Goal: Task Accomplishment & Management: Use online tool/utility

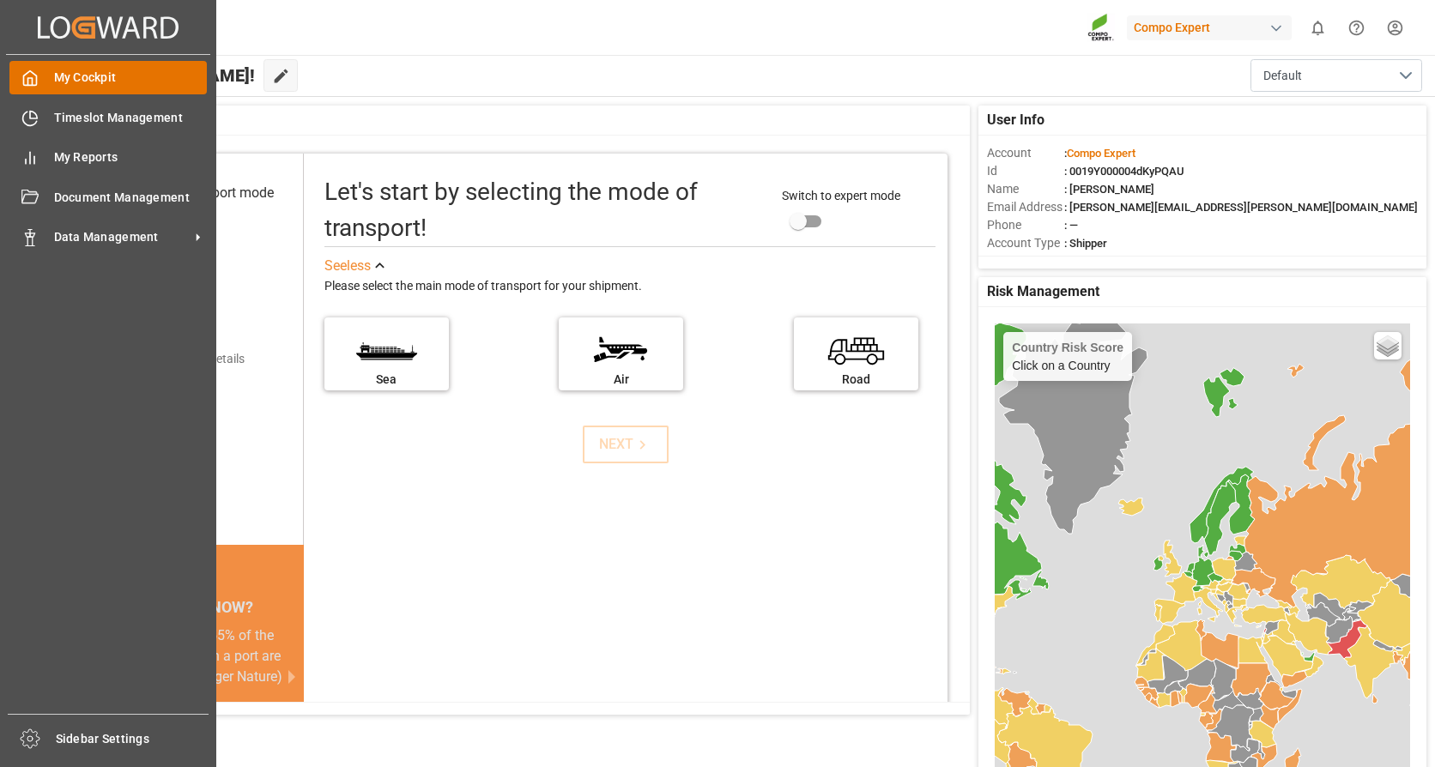
click at [73, 70] on span "My Cockpit" at bounding box center [131, 78] width 154 height 18
click at [79, 113] on span "Timeslot Management" at bounding box center [131, 118] width 154 height 18
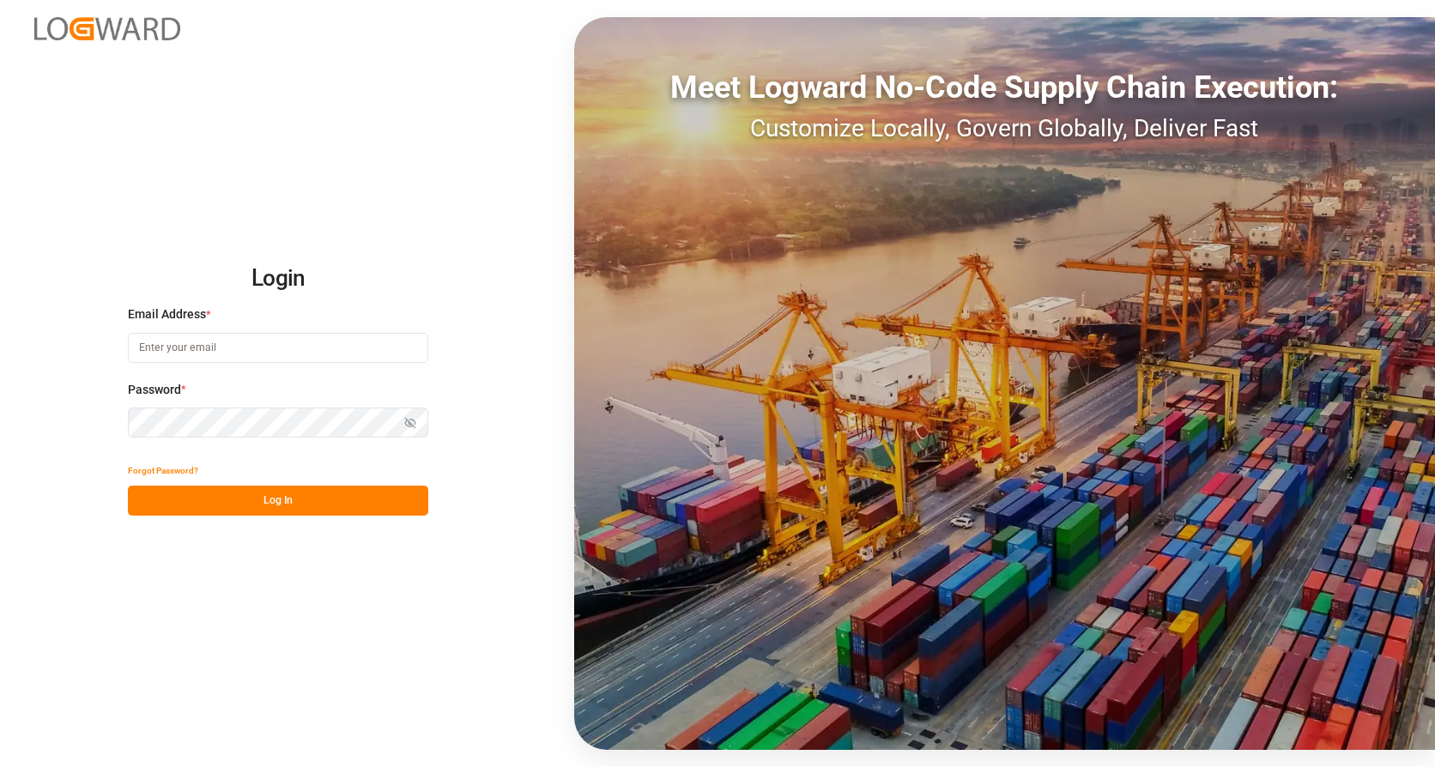
click at [288, 353] on input at bounding box center [278, 348] width 300 height 30
type input "frank.heller@dbschenker.com"
click at [276, 507] on button "Log In" at bounding box center [278, 501] width 300 height 30
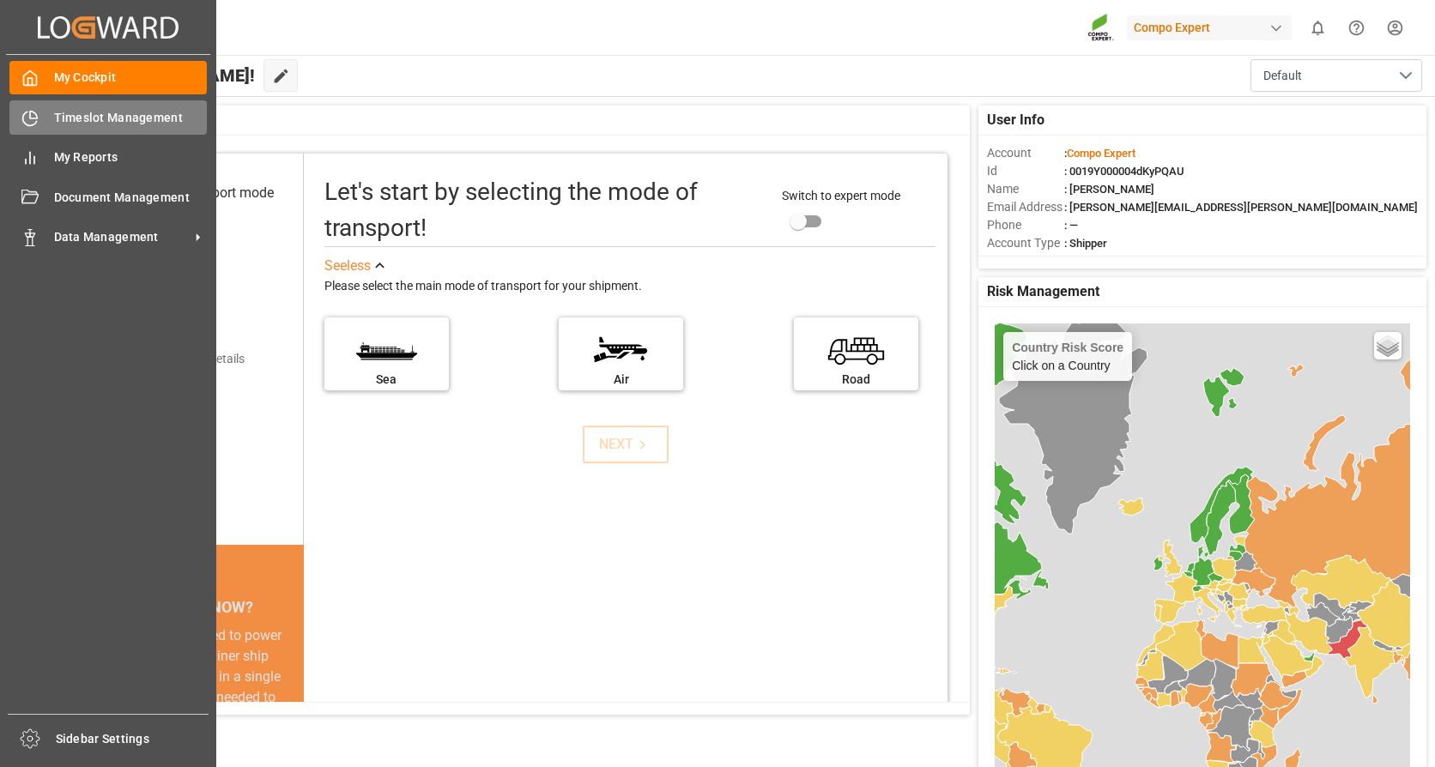
click at [73, 115] on span "Timeslot Management" at bounding box center [131, 118] width 154 height 18
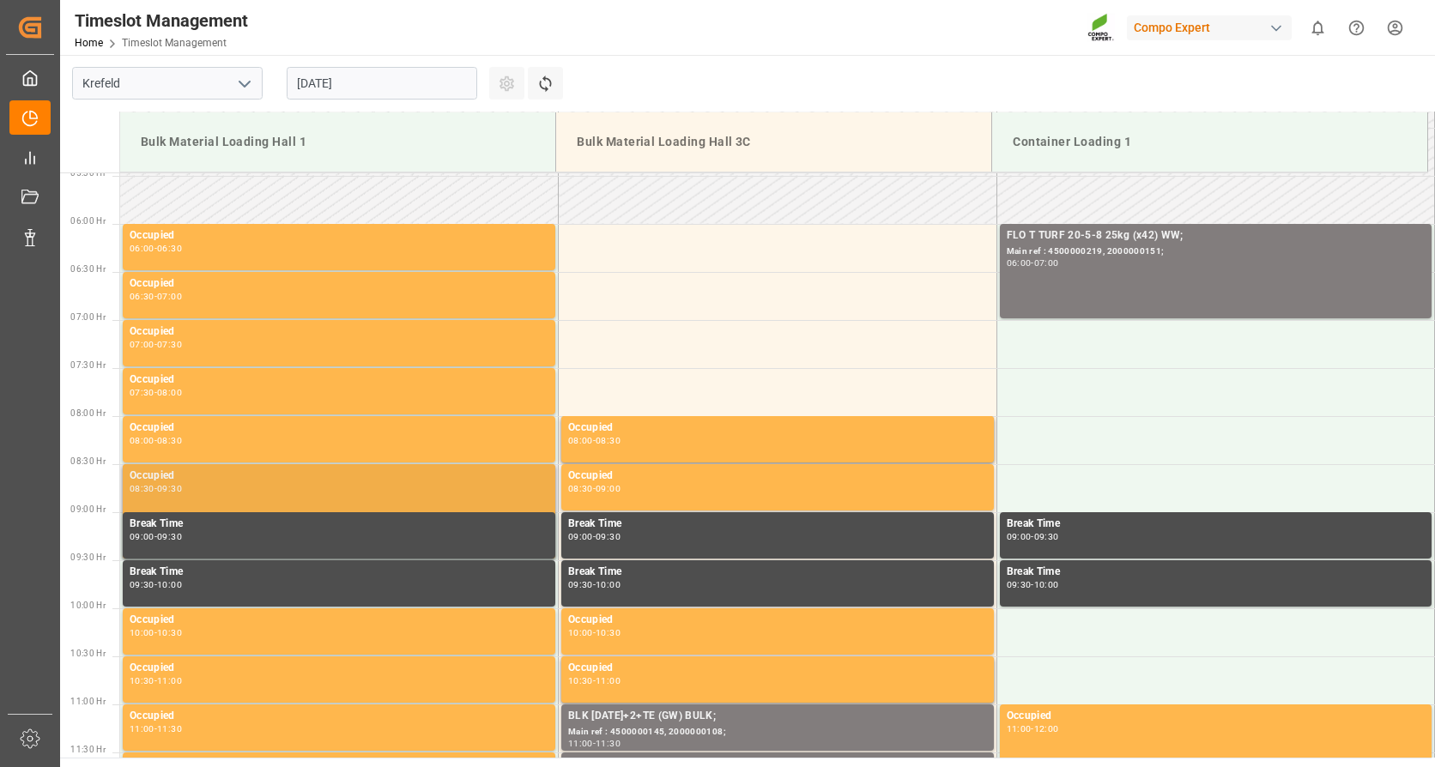
scroll to position [511, 0]
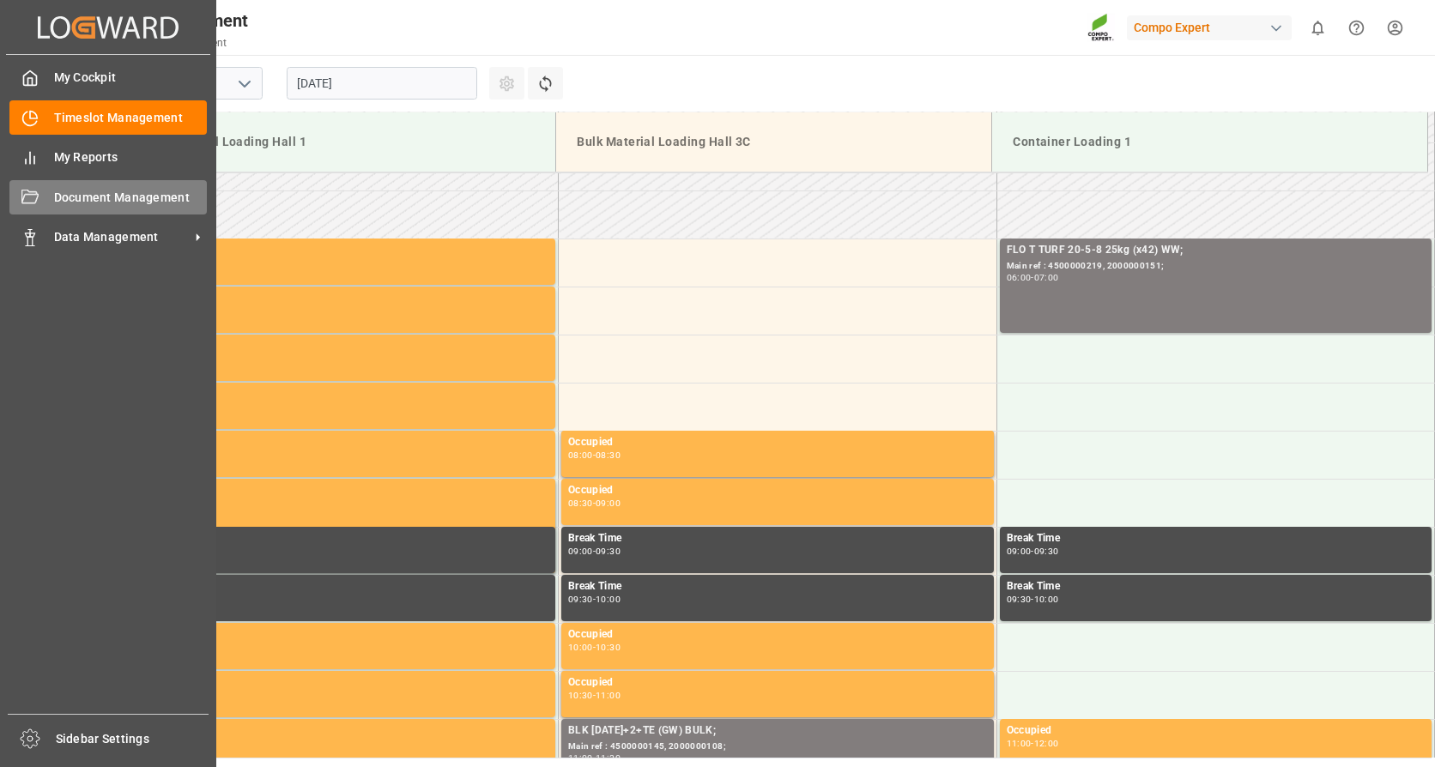
click at [66, 193] on span "Document Management" at bounding box center [131, 198] width 154 height 18
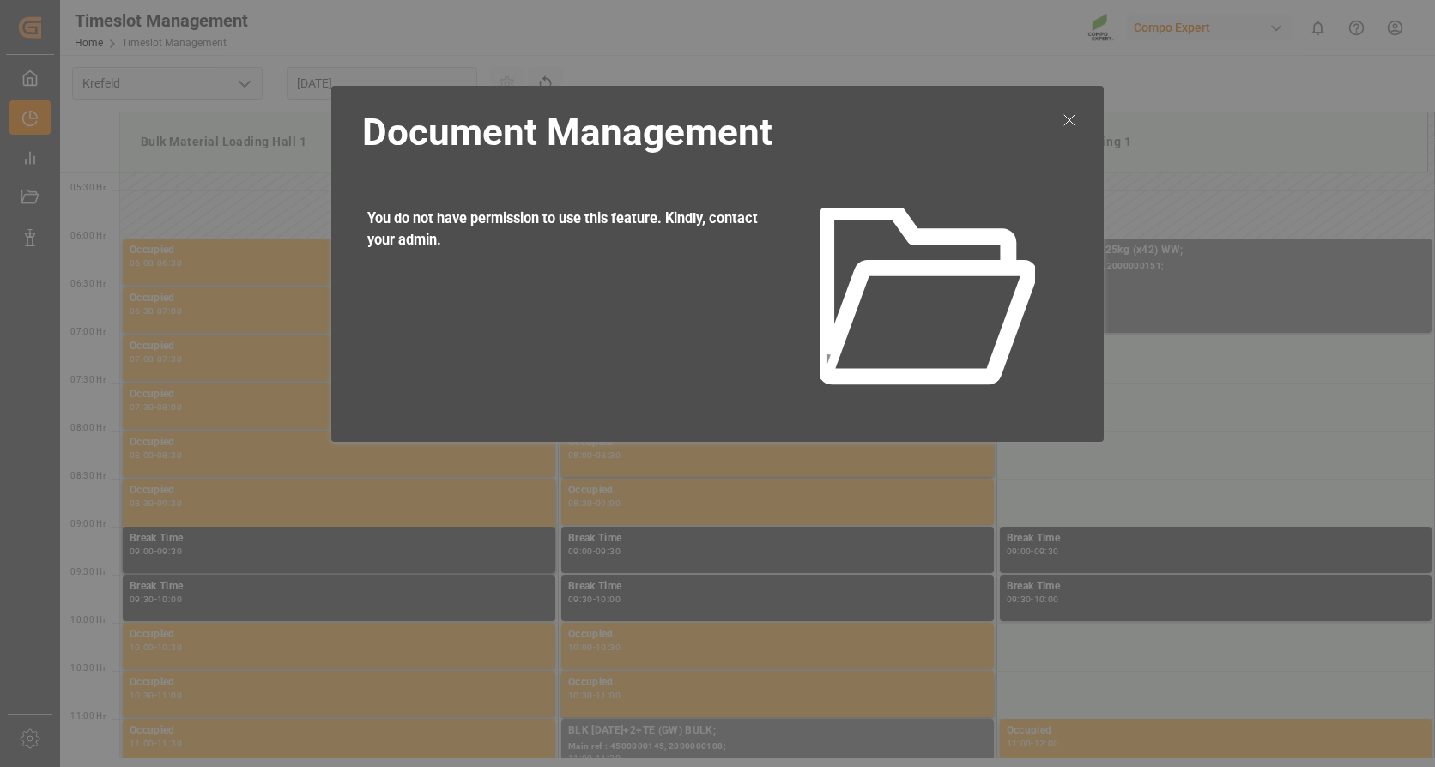
click at [1067, 112] on icon at bounding box center [1069, 120] width 21 height 21
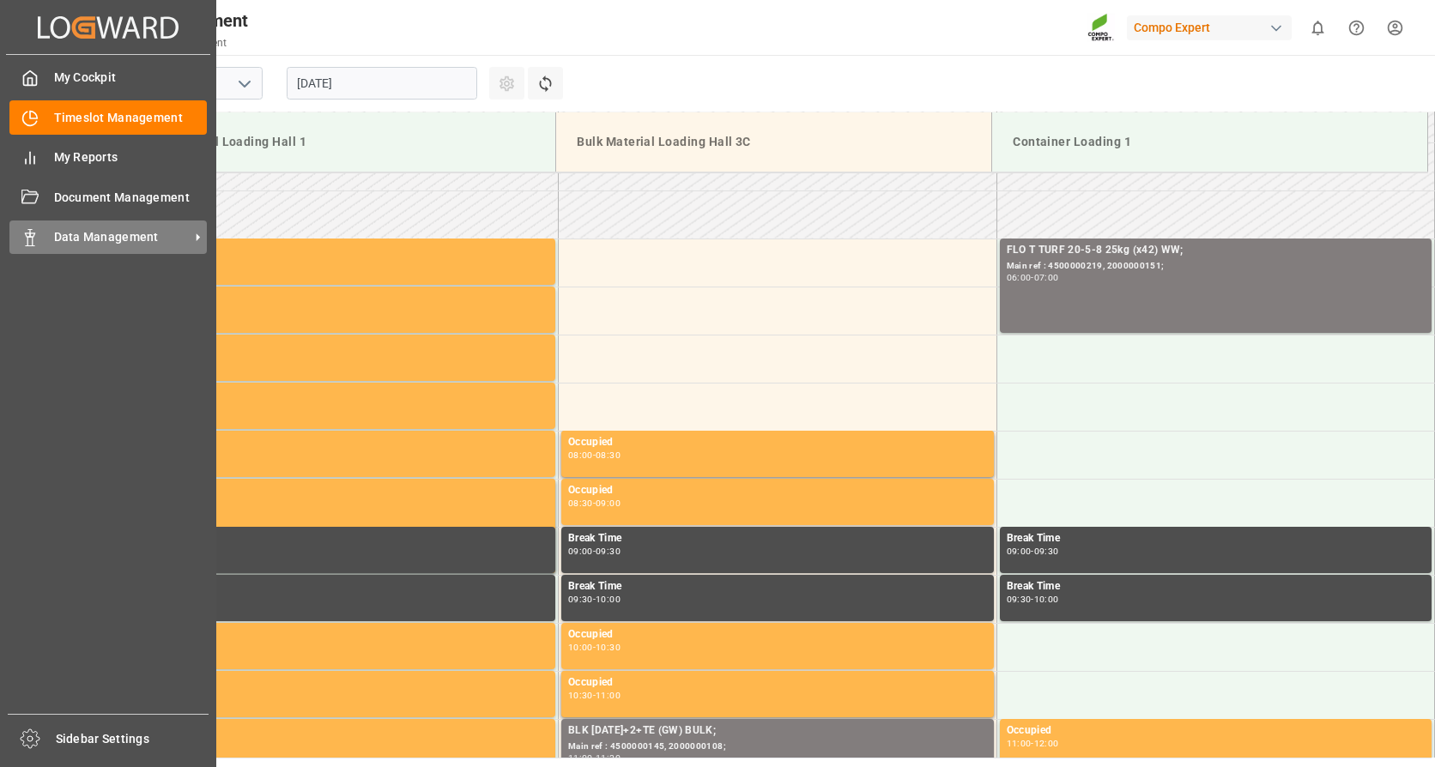
click at [197, 233] on icon at bounding box center [198, 237] width 18 height 18
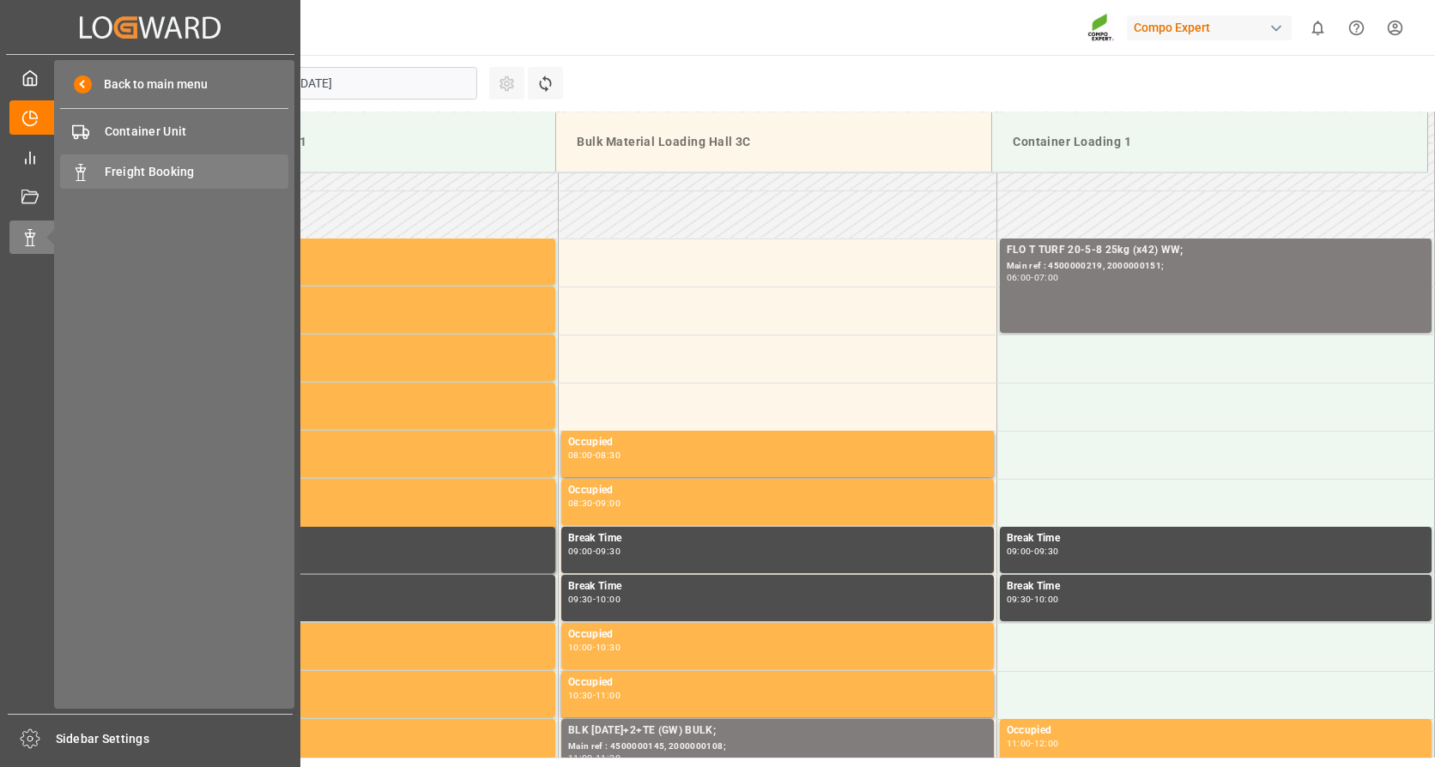
click at [132, 167] on span "Freight Booking" at bounding box center [197, 172] width 185 height 18
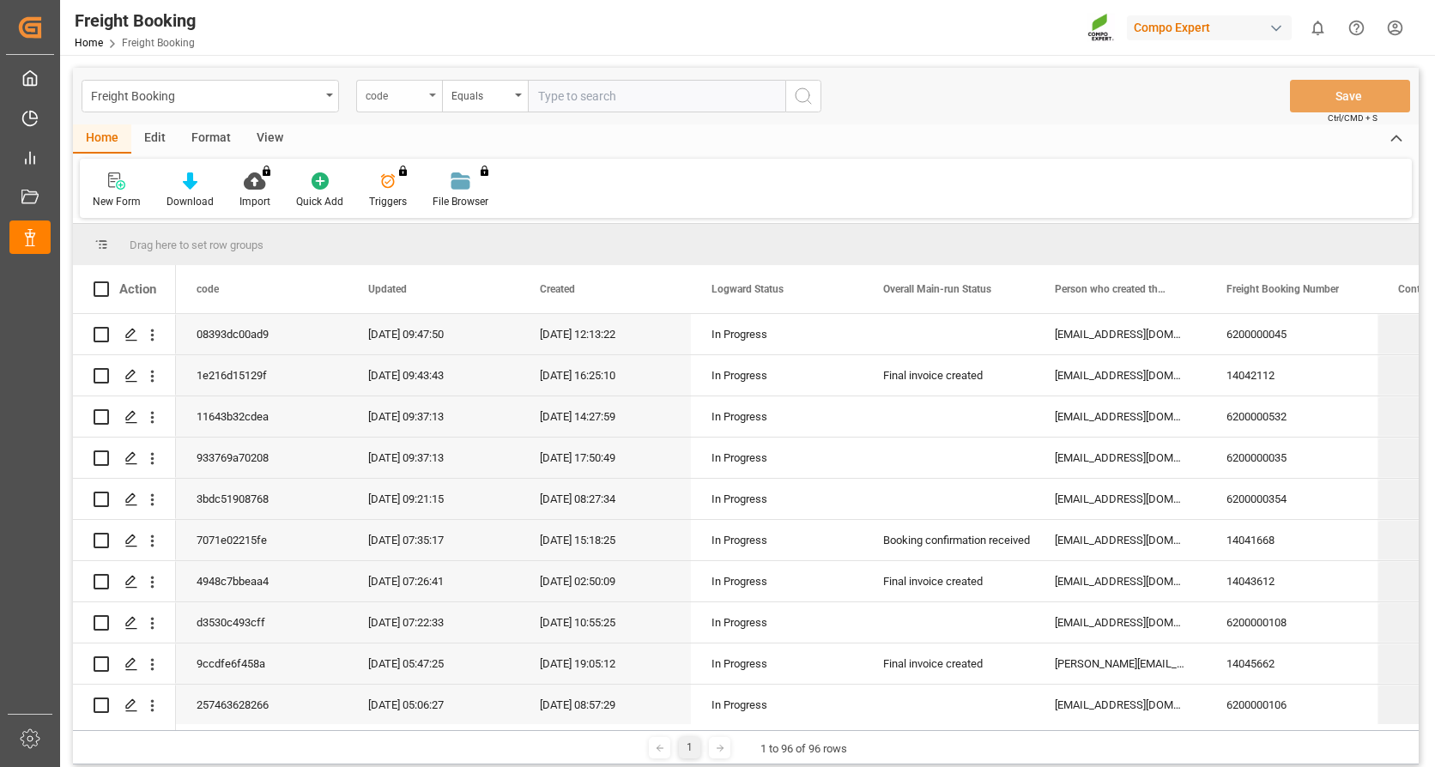
click at [432, 88] on div "code" at bounding box center [399, 96] width 86 height 33
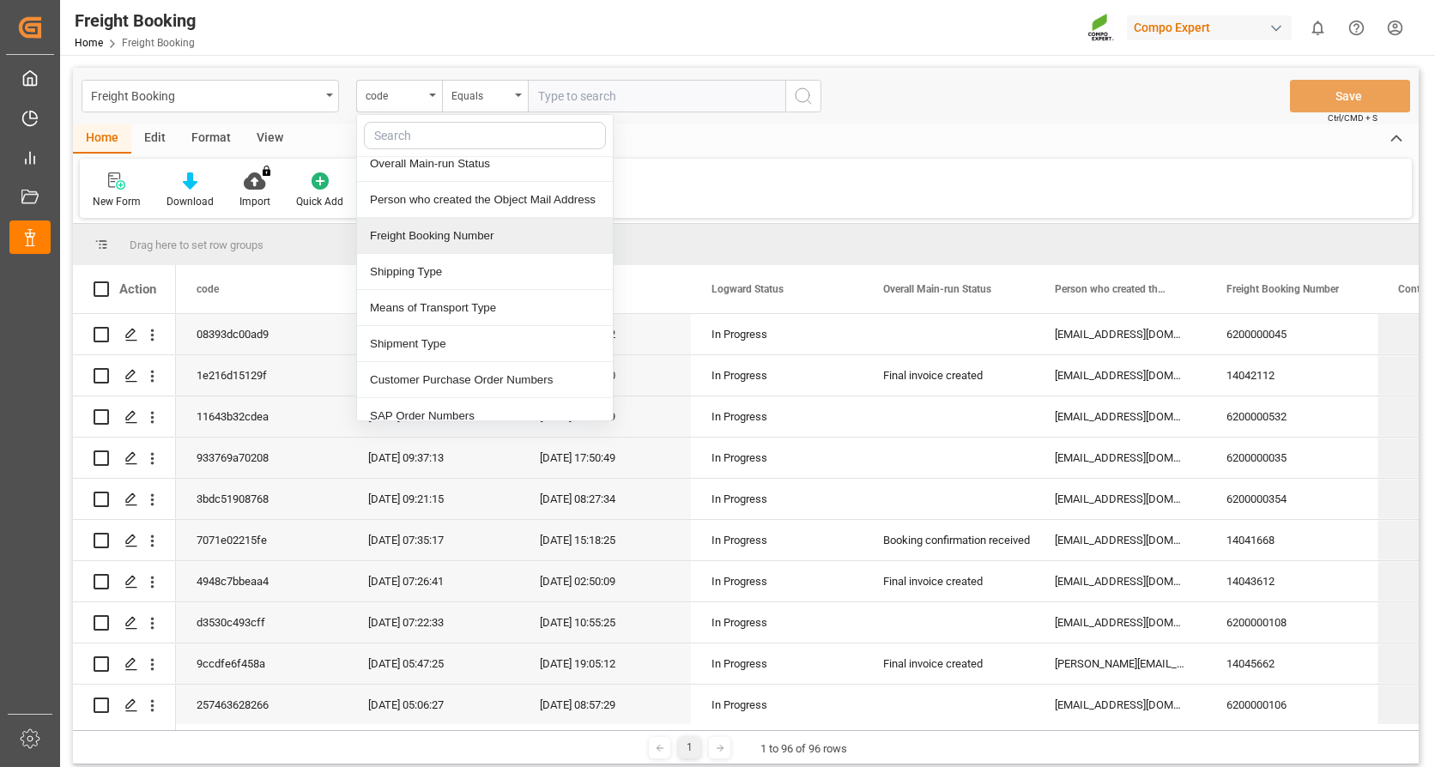
scroll to position [172, 0]
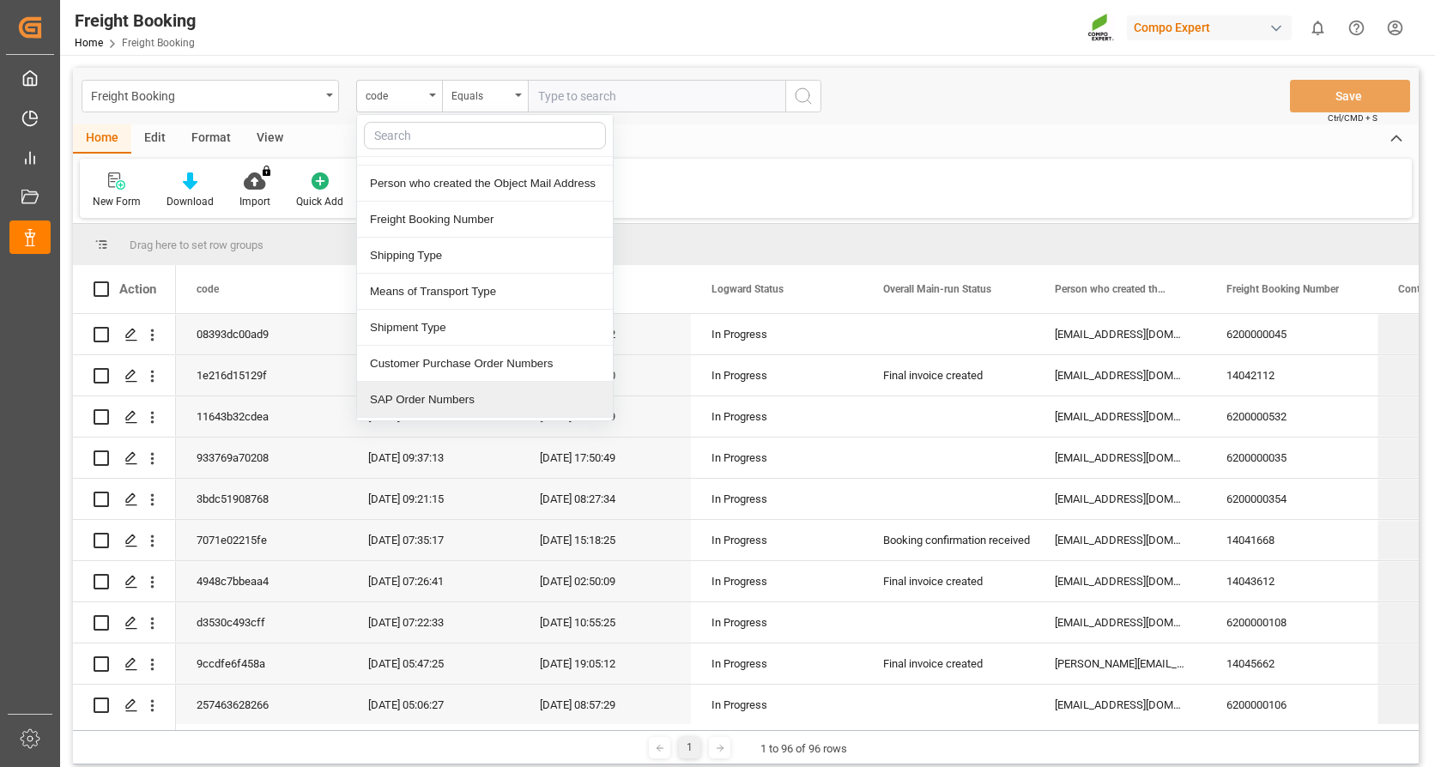
click at [436, 398] on div "SAP Order Numbers" at bounding box center [485, 400] width 256 height 36
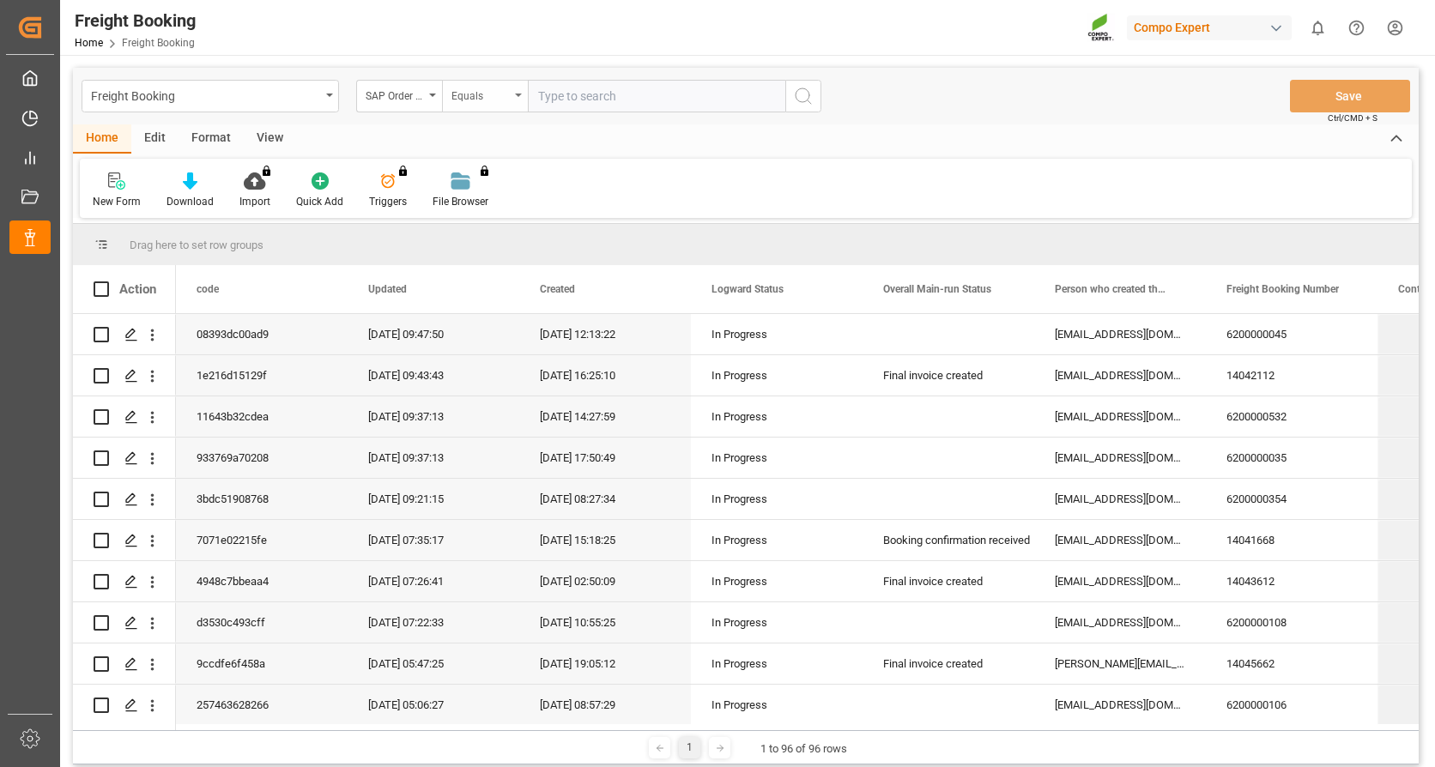
click at [517, 94] on icon "open menu" at bounding box center [518, 95] width 7 height 3
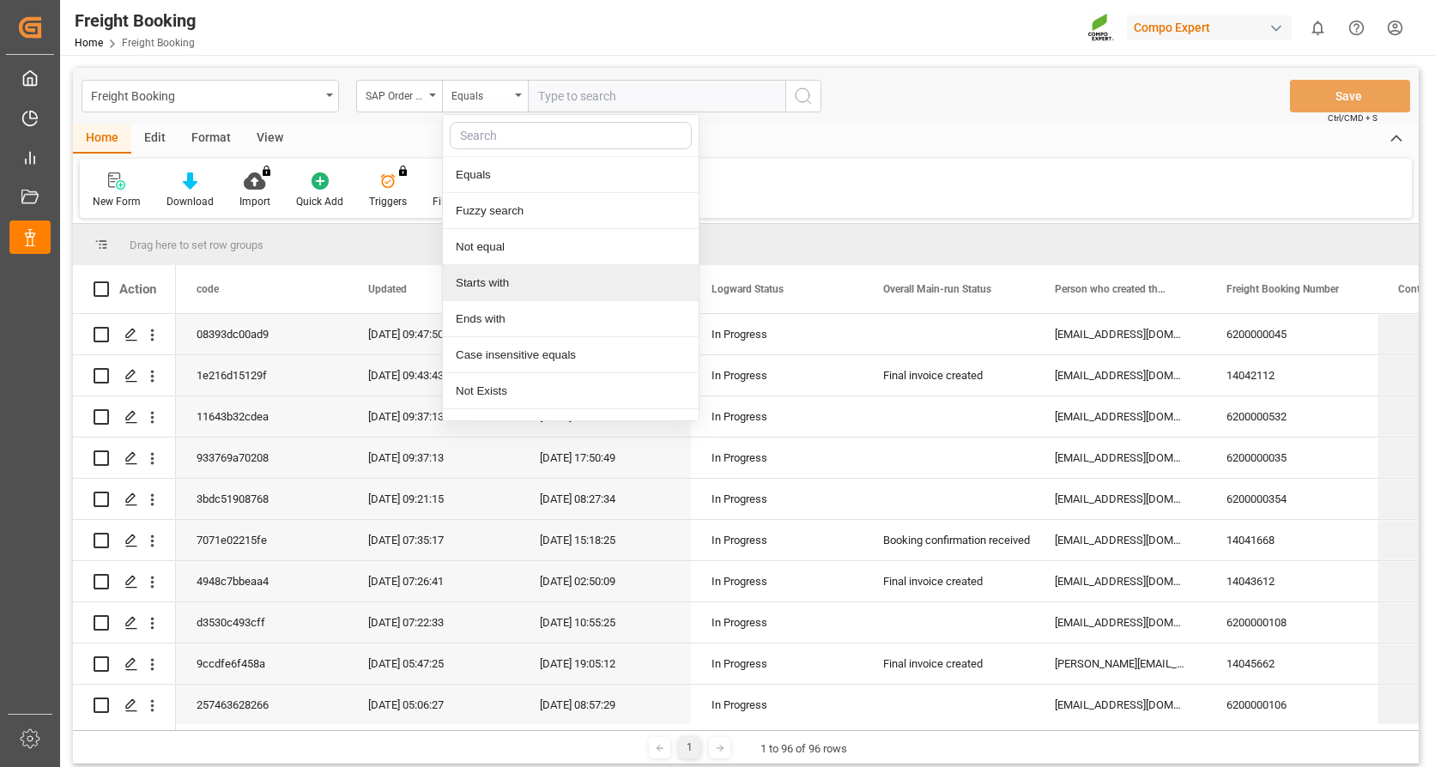
click at [496, 283] on div "Starts with" at bounding box center [571, 283] width 256 height 36
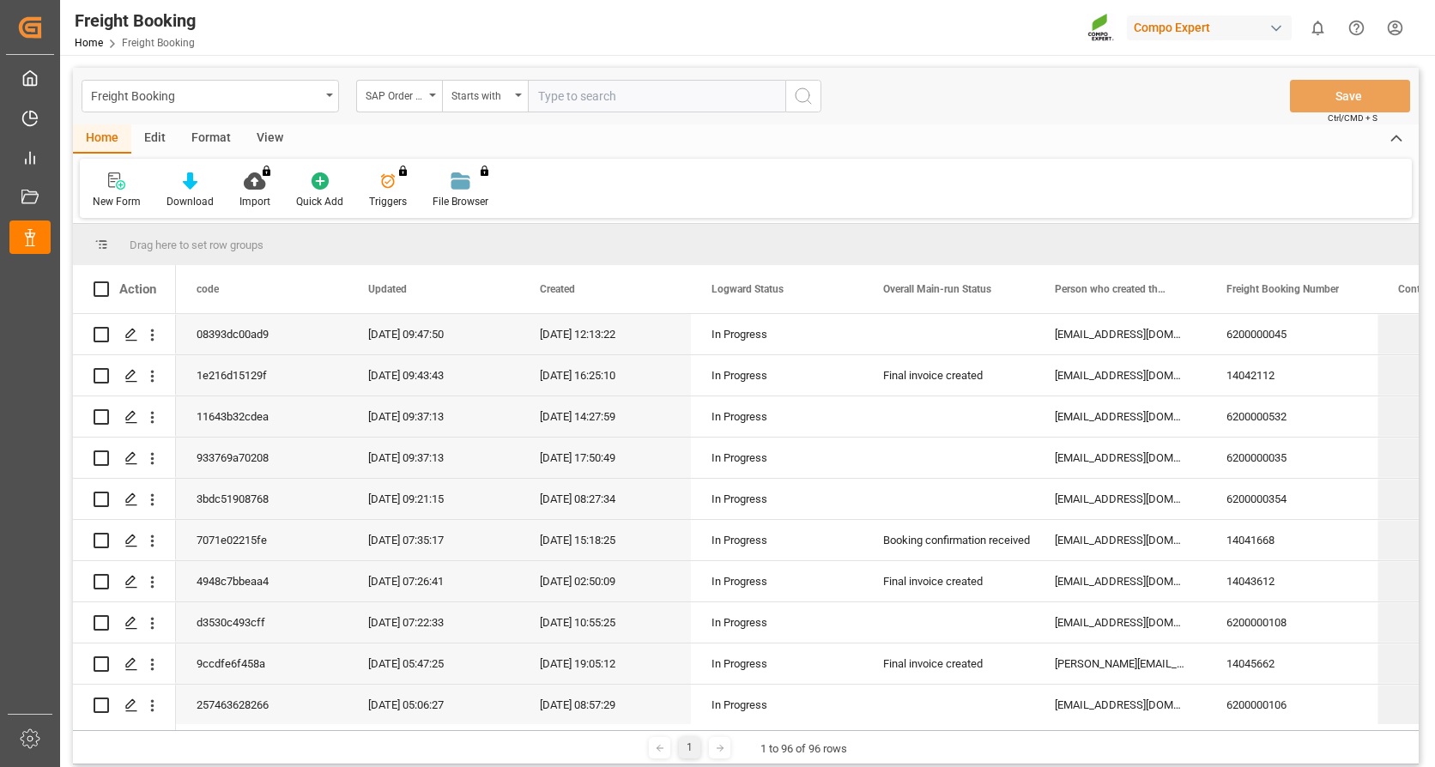
click at [560, 101] on input "text" at bounding box center [657, 96] width 258 height 33
type input "2000000151"
click at [803, 93] on icon "search button" at bounding box center [803, 96] width 21 height 21
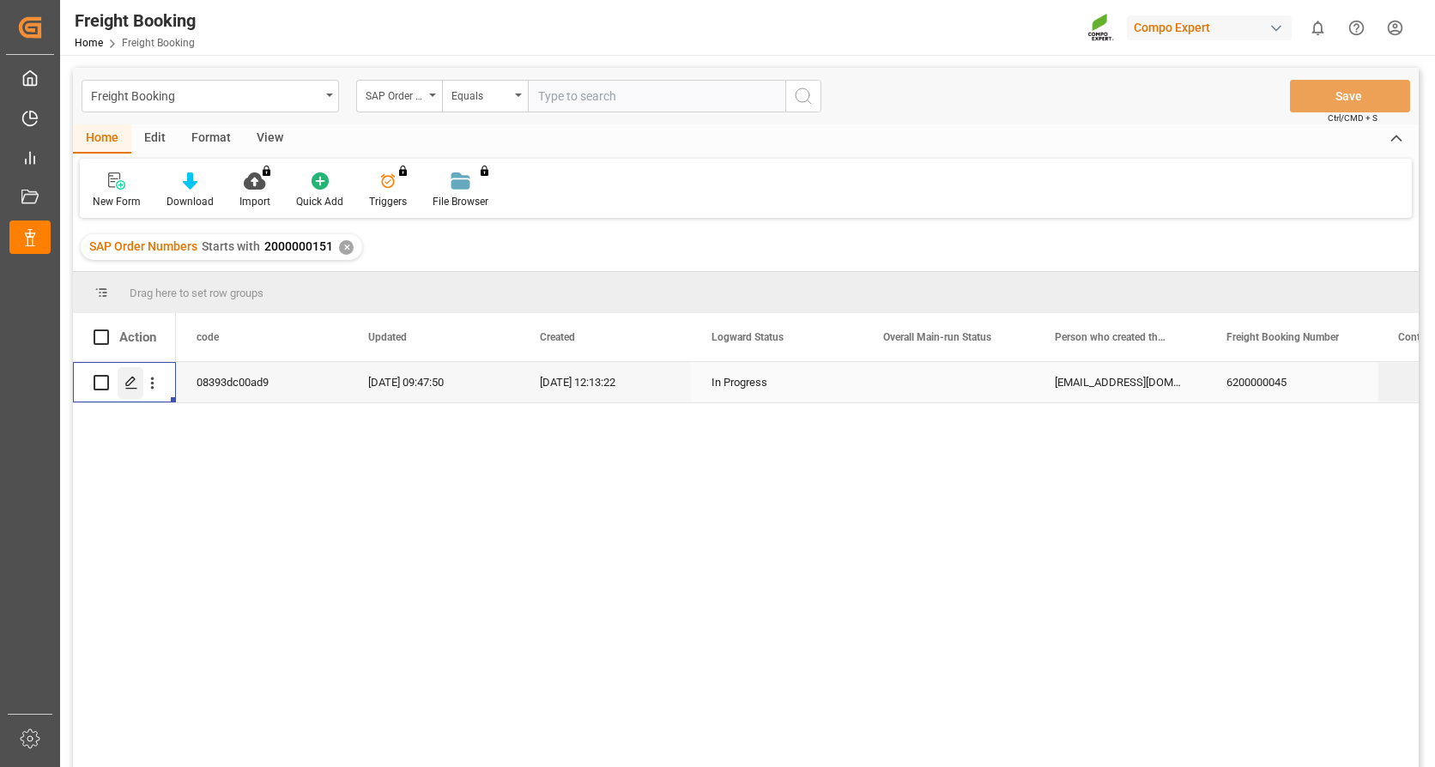
click at [132, 384] on icon "Press SPACE to select this row." at bounding box center [131, 383] width 14 height 14
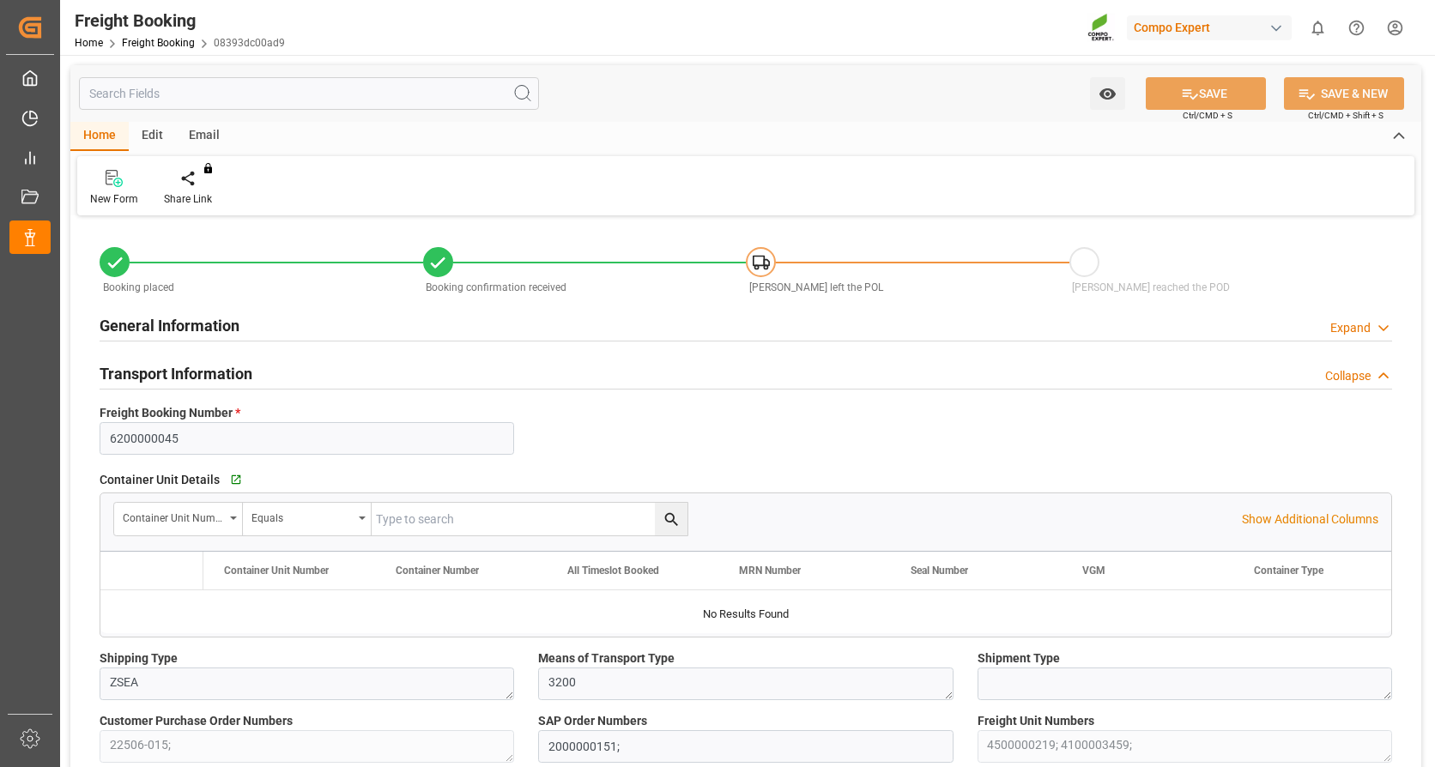
type input "Evergreen"
type input "Evergreen Marine Corp."
type input "9943279"
type input "NLRTM"
type input "THPAT"
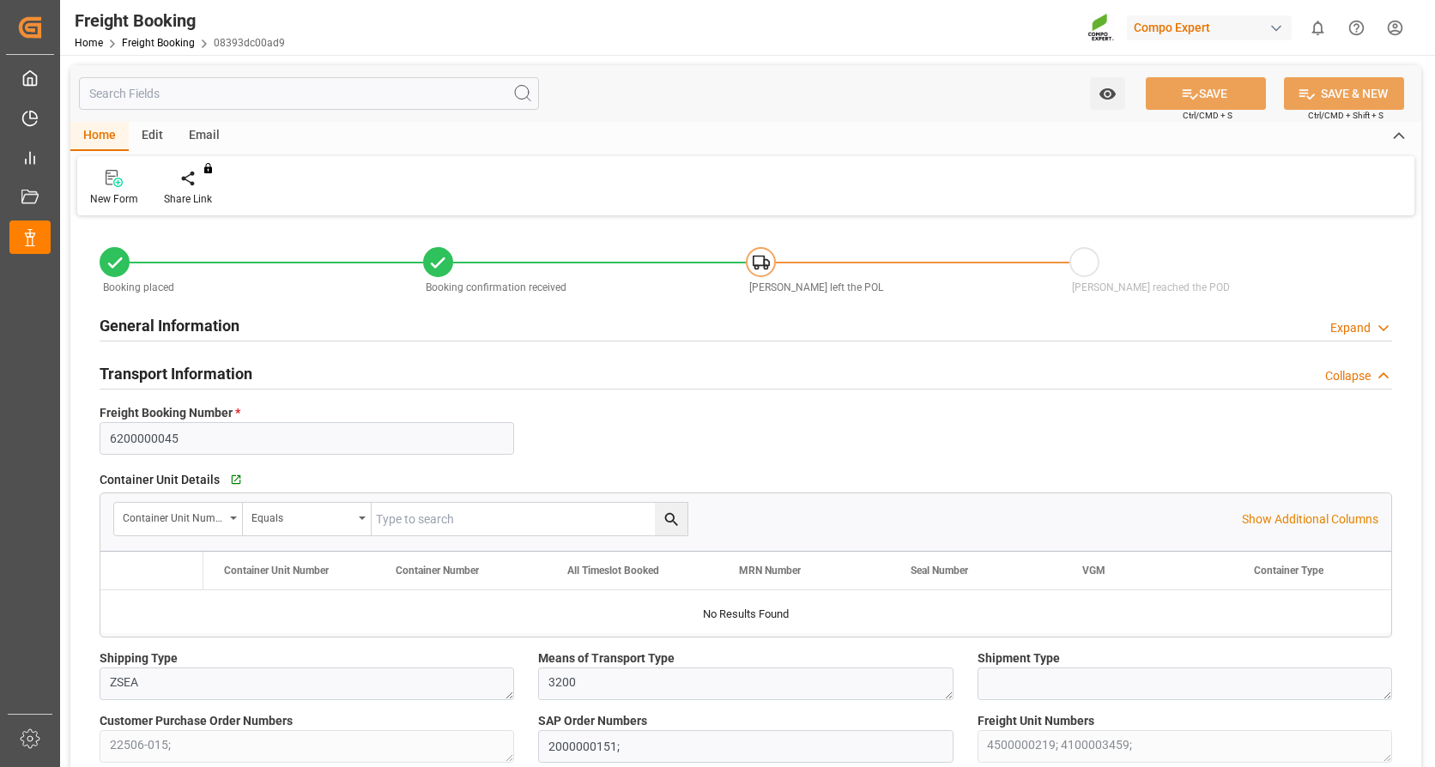
type input "0"
type input "68812.8"
type input "[DATE] 01:00"
type input "[DATE] 20:00"
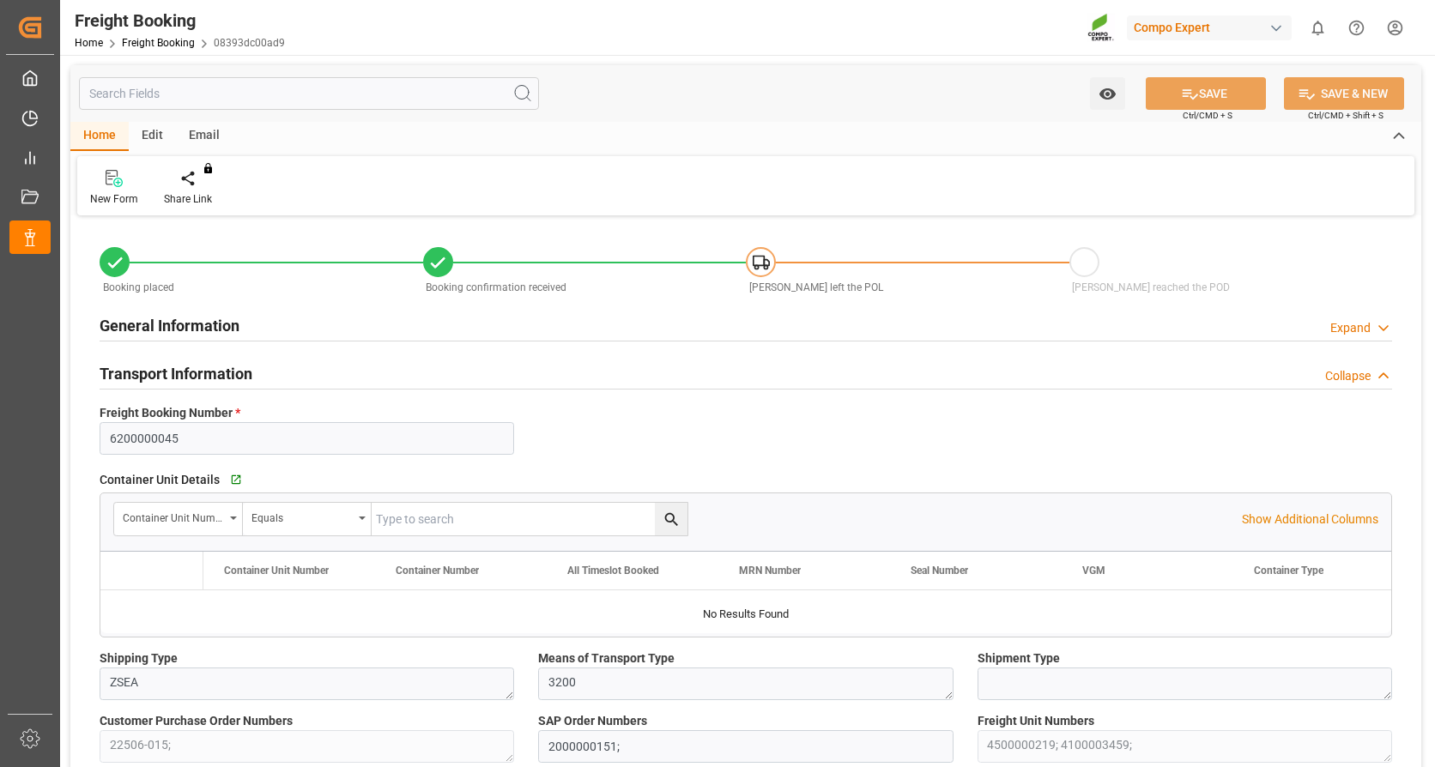
type input "[DATE] 00:01"
type input "[DATE] 12:00"
type input "[DATE] 13:53"
type input "[DATE] 12:13"
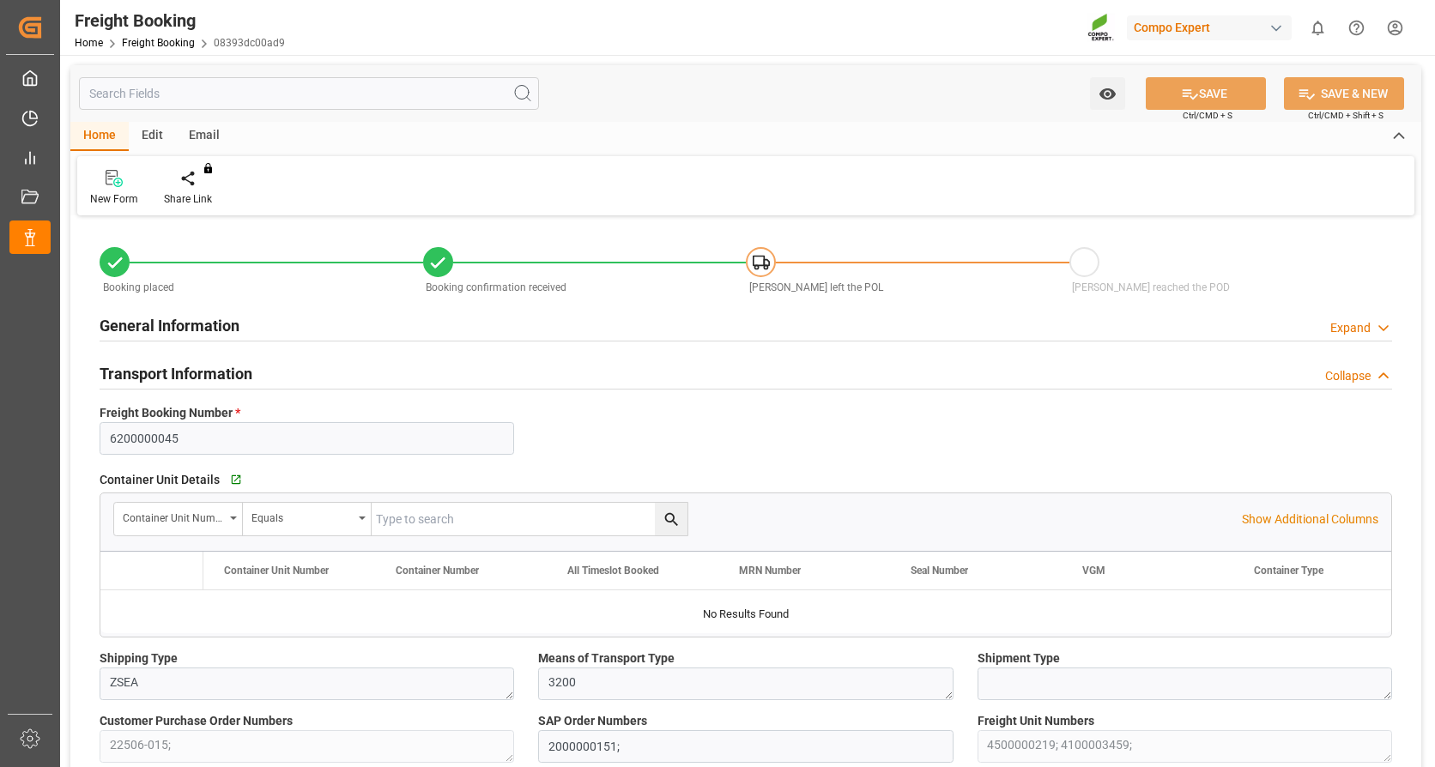
type input "[DATE] 15:57"
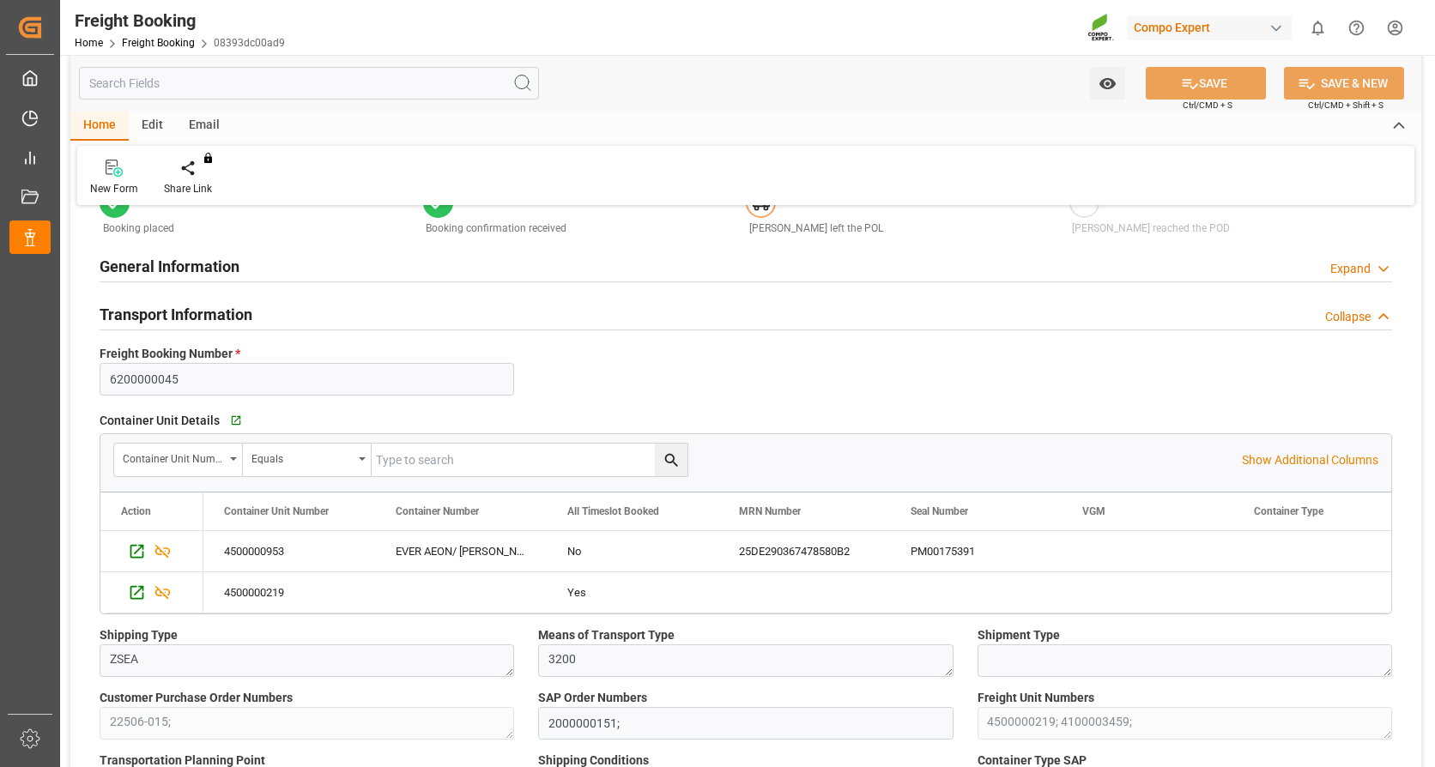
scroll to position [86, 0]
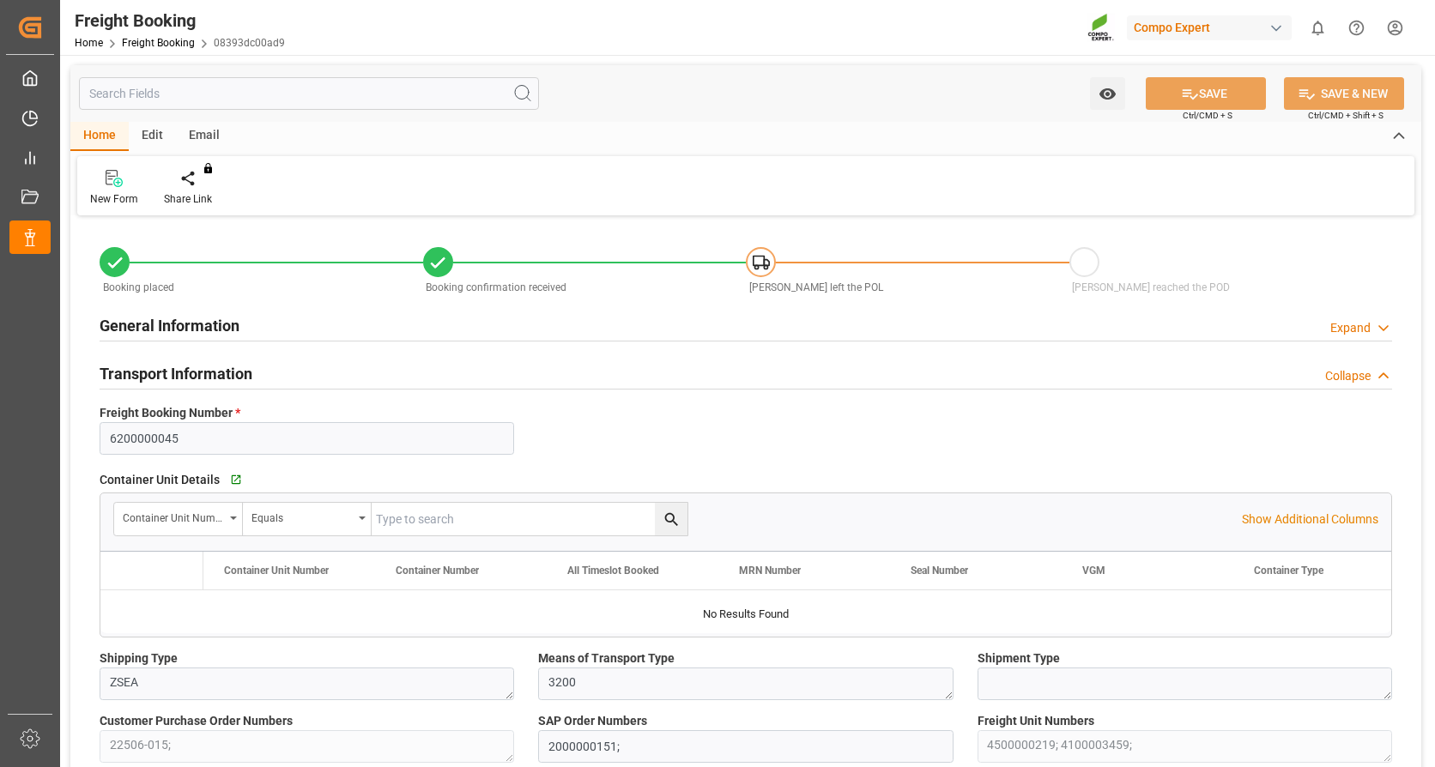
type input "Evergreen"
type input "Evergreen Marine Corp."
type input "9943279"
type input "NLRTM"
type input "THPAT"
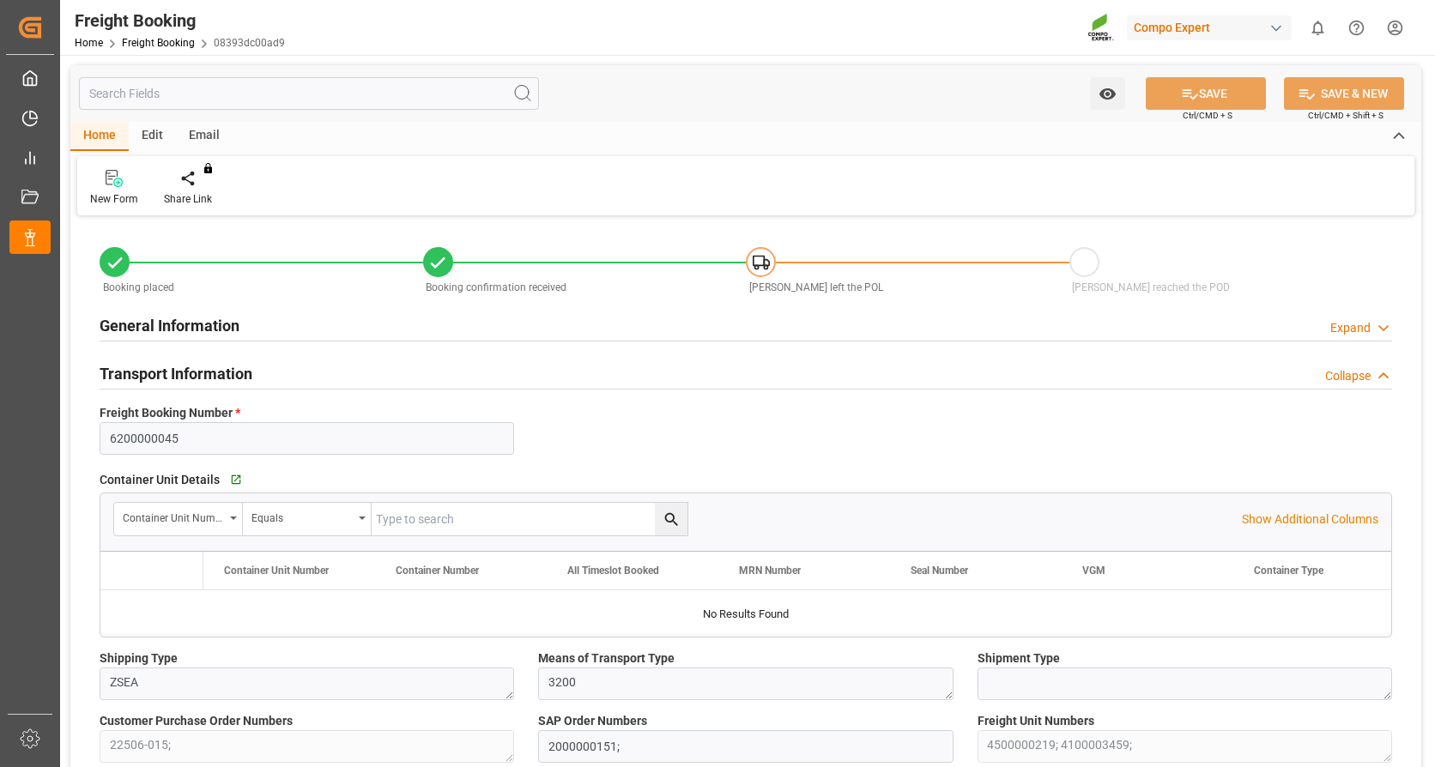
type input "0"
type input "68812.8"
type input "[DATE] 01:00"
type input "[DATE] 20:00"
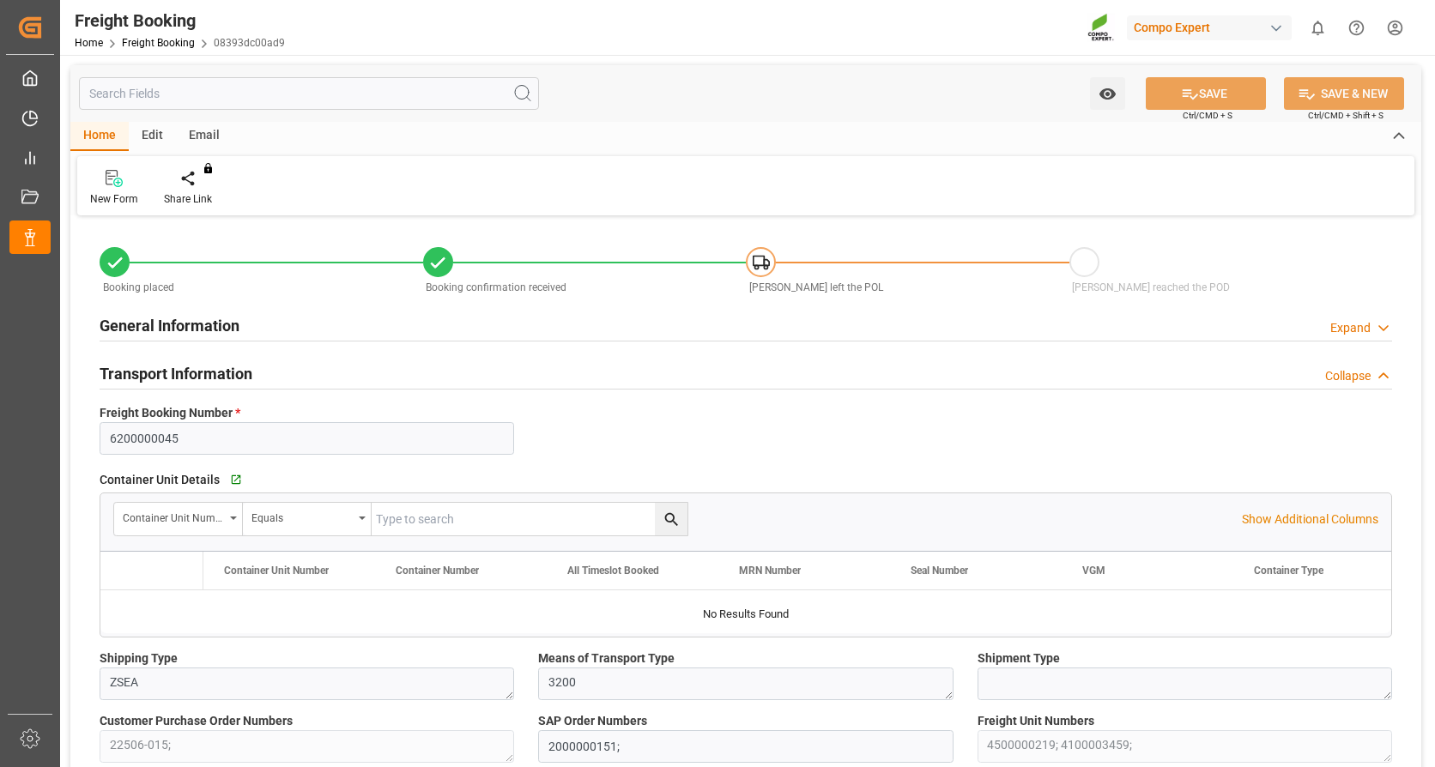
type input "[DATE] 00:01"
type input "[DATE] 12:00"
type input "[DATE] 13:53"
type input "[DATE] 12:13"
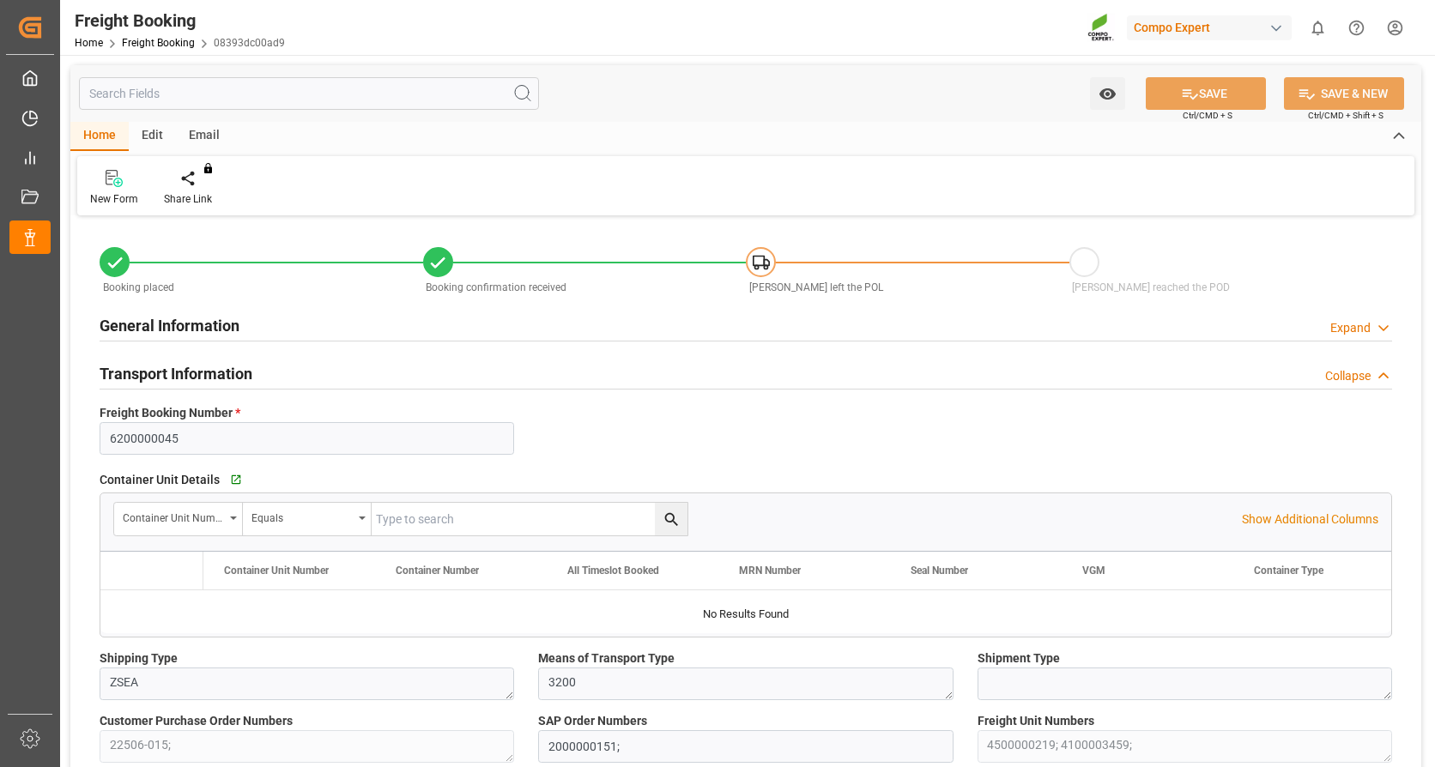
type input "[DATE] 15:57"
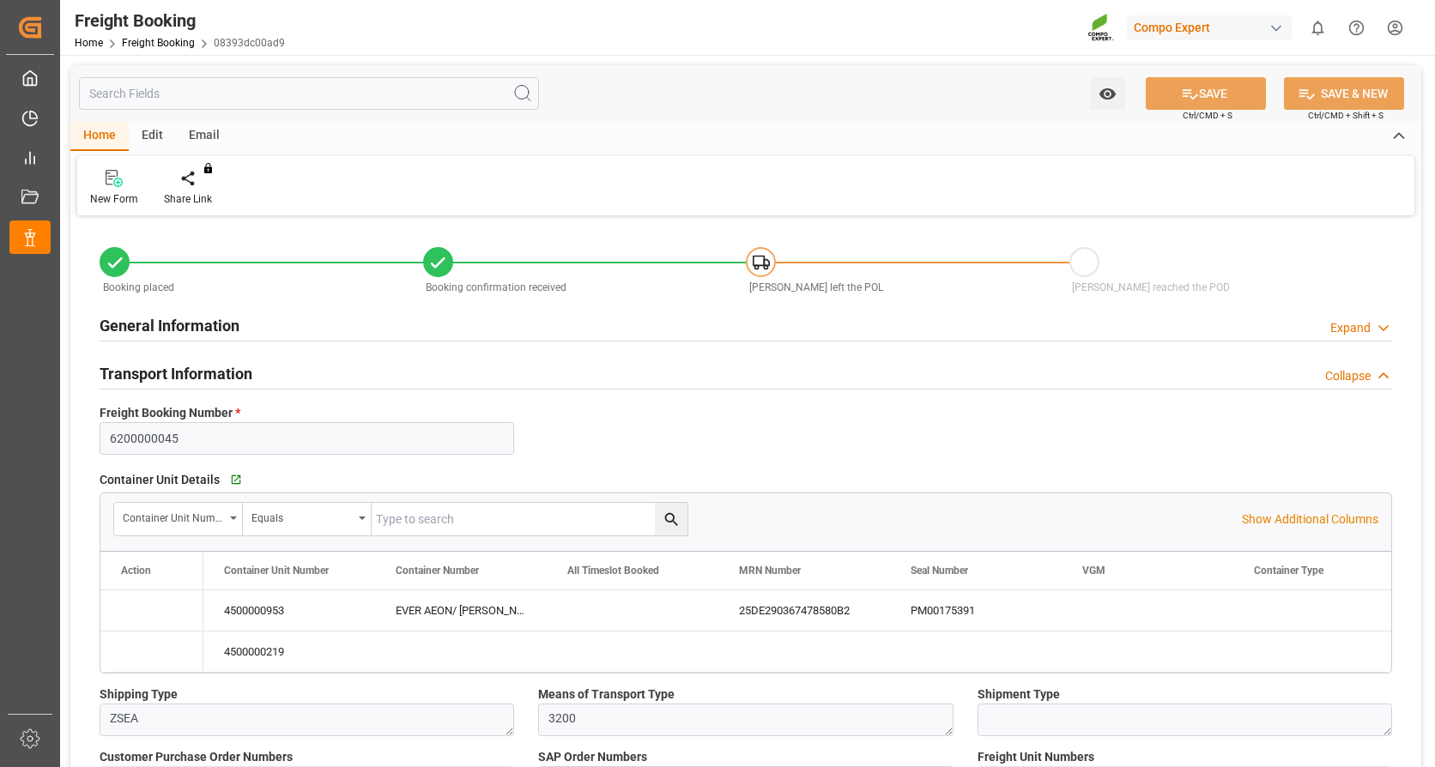
type input "Evergreen"
type input "Evergreen Marine Corp."
type input "9943279"
type input "NLRTM"
type input "THPAT"
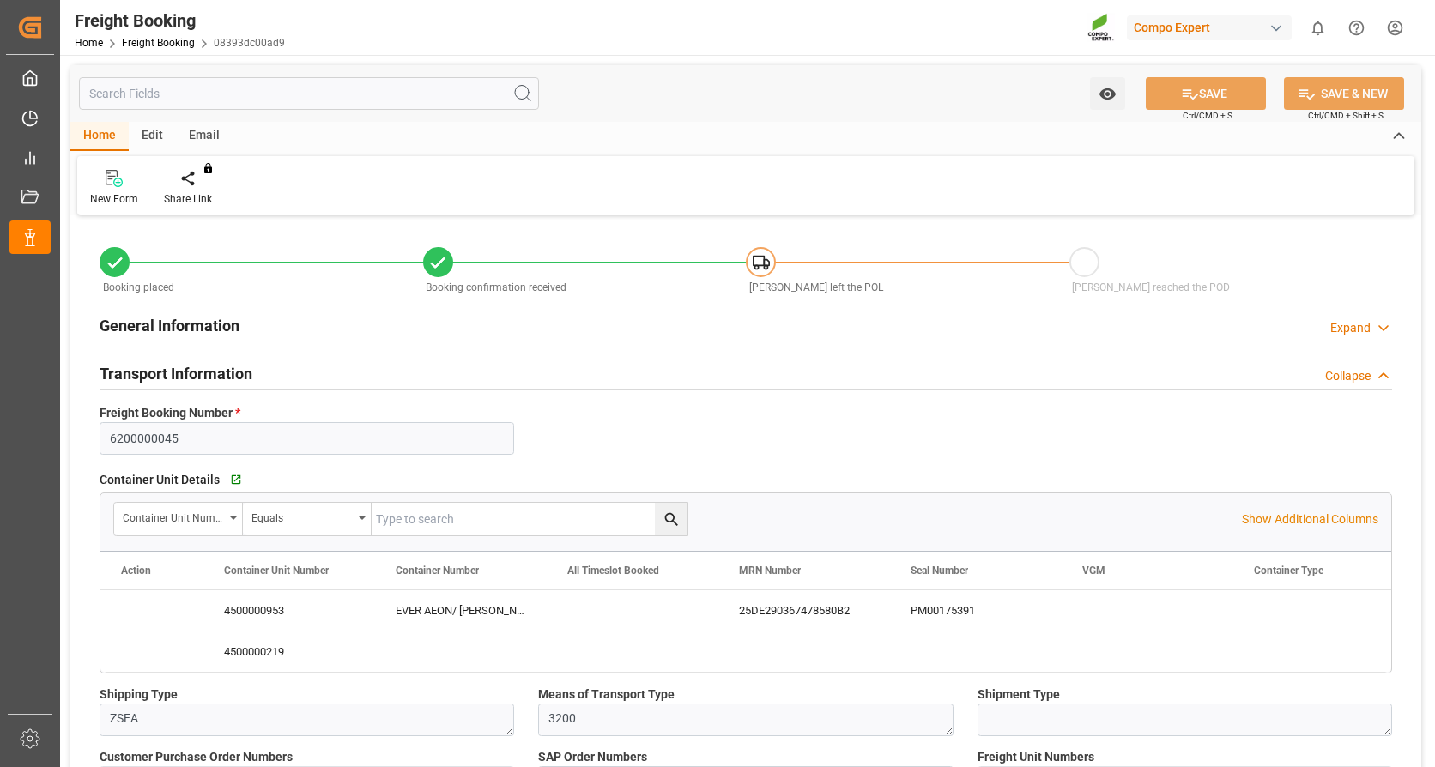
type input "0"
type input "68812.8"
type input "[DATE] 01:00"
type input "[DATE] 20:00"
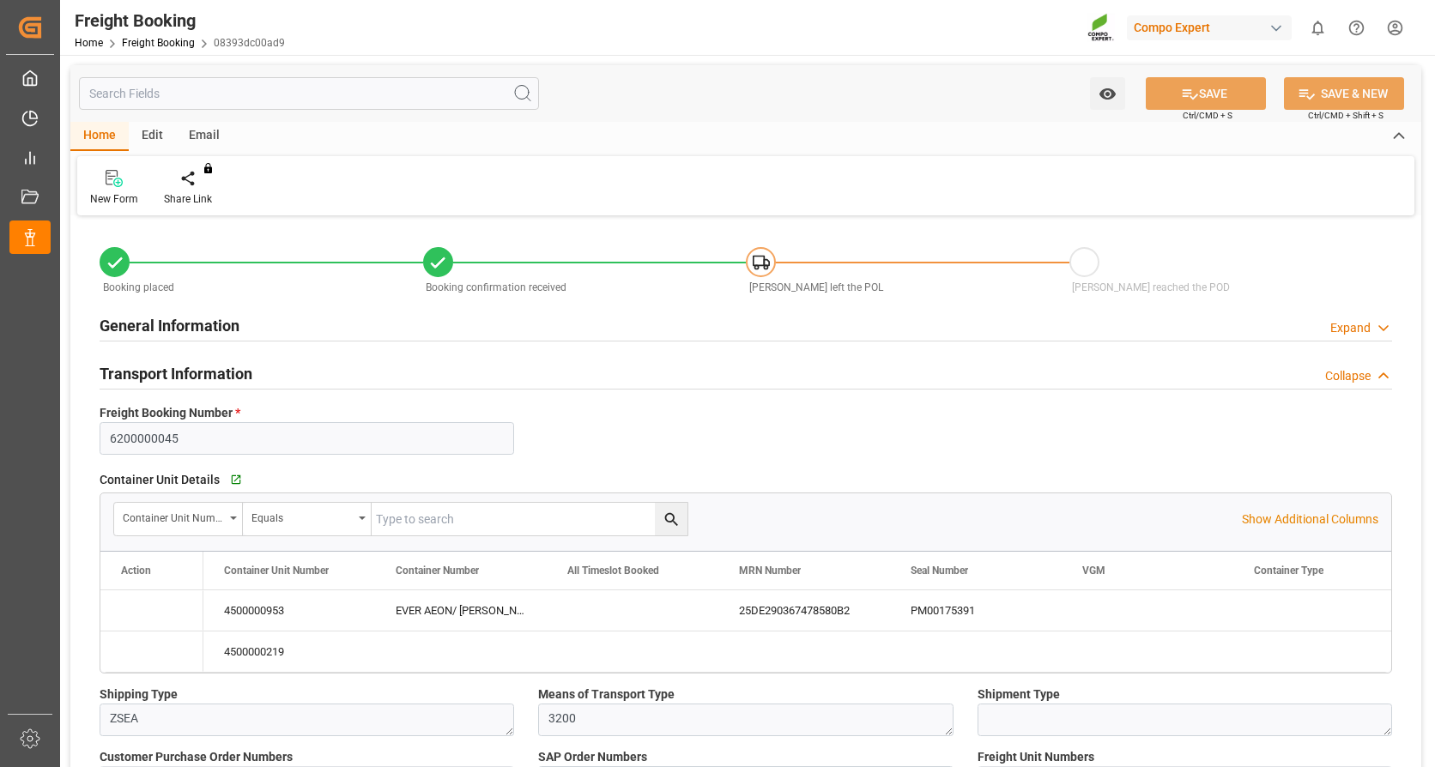
type input "[DATE] 00:01"
type input "[DATE] 12:00"
type input "[DATE] 13:53"
type input "[DATE] 12:13"
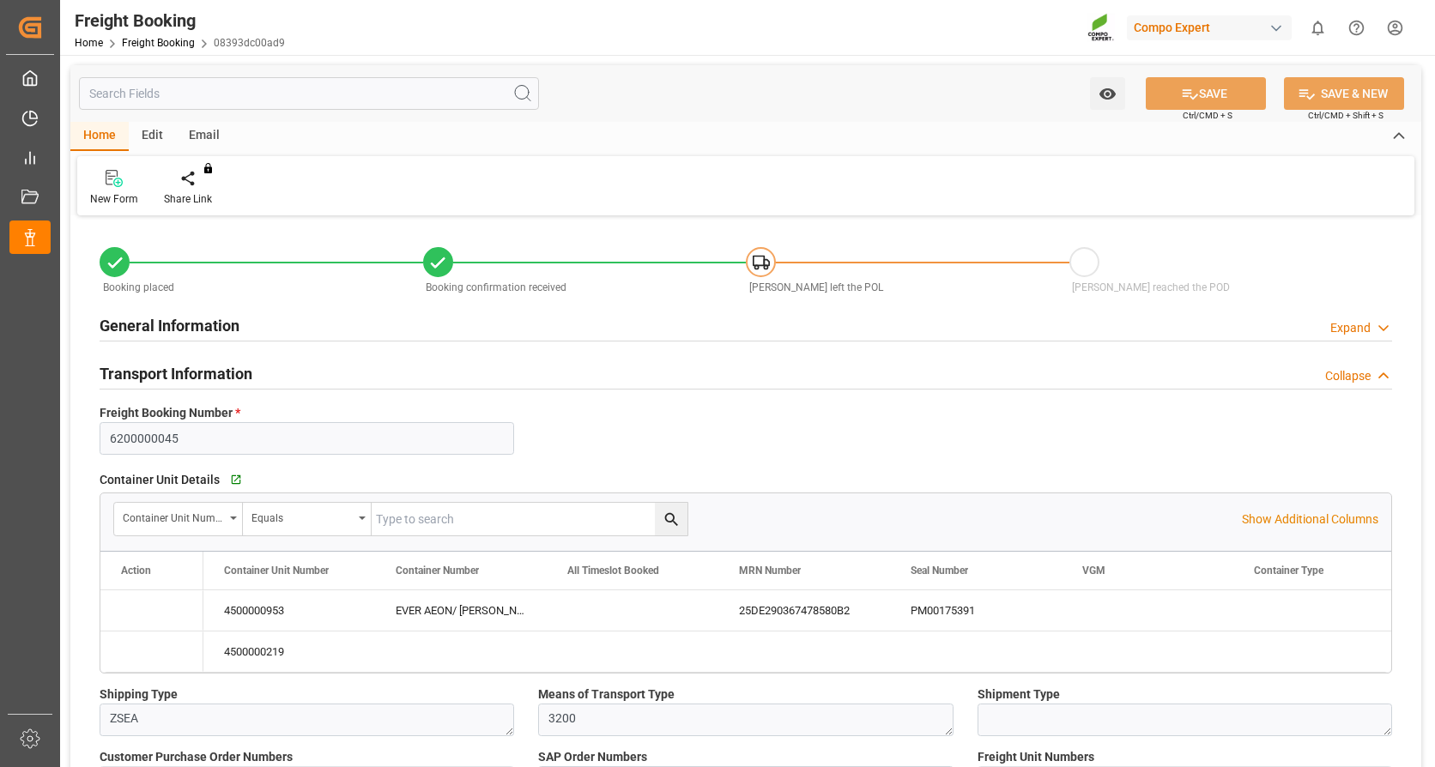
type input "[DATE] 15:57"
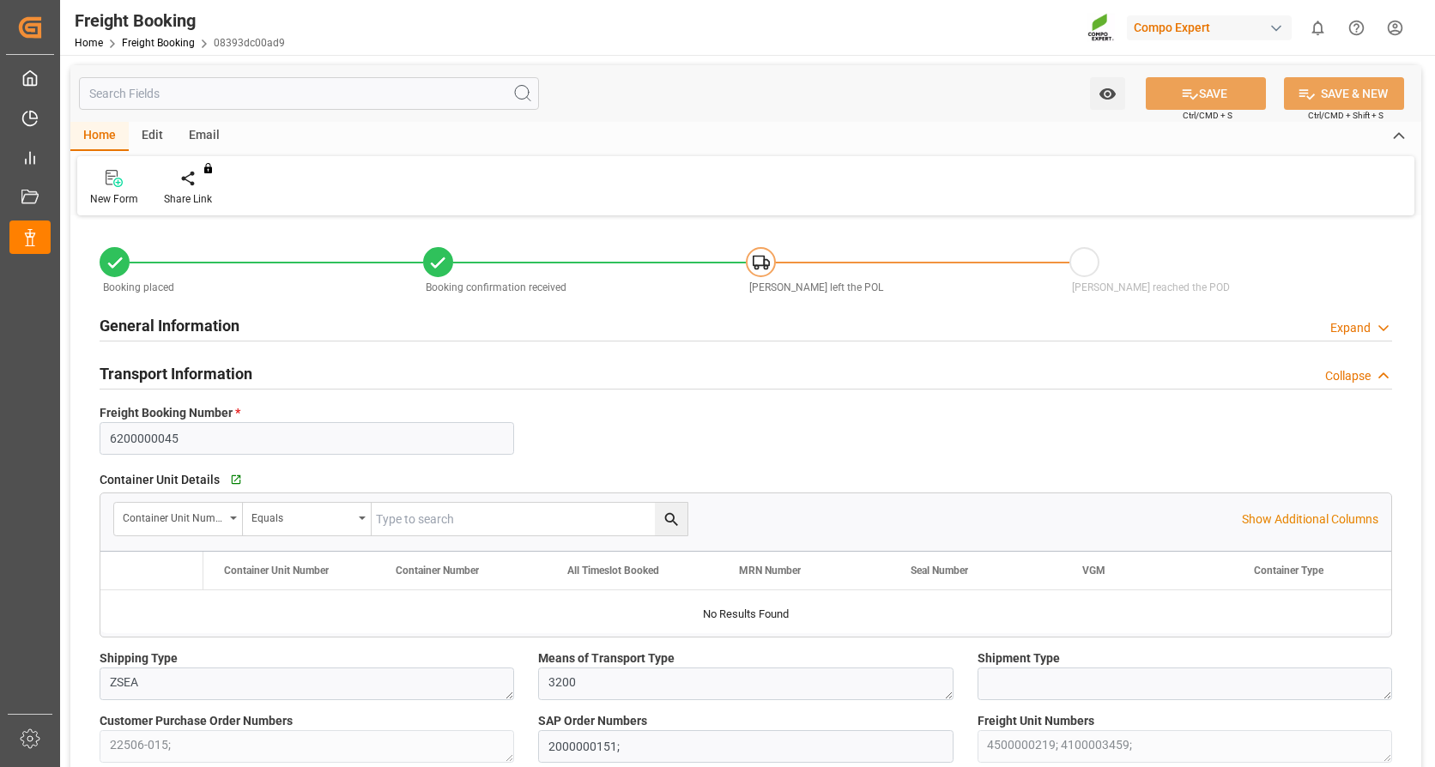
type input "Evergreen"
type input "Evergreen Marine Corp."
type input "9943279"
type input "NLRTM"
type input "THPAT"
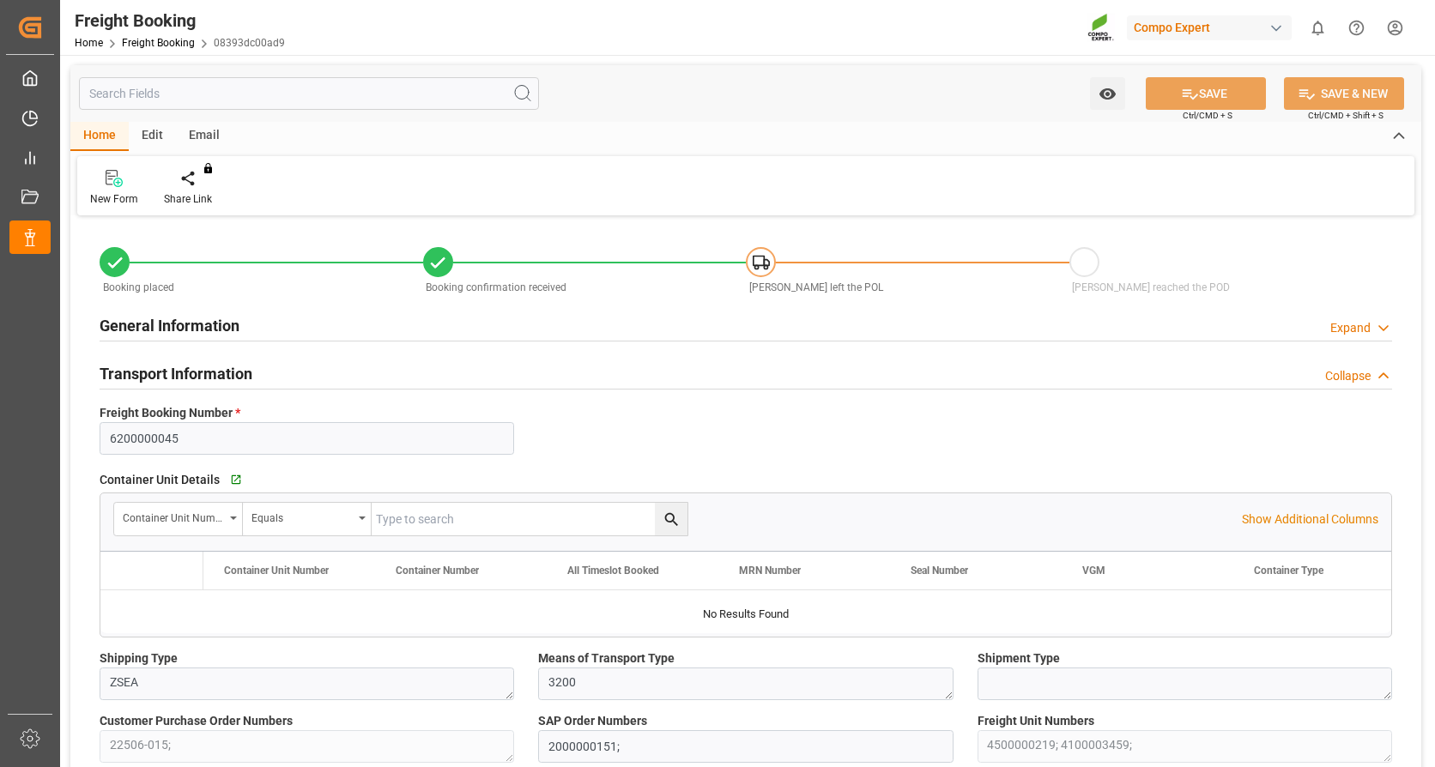
type input "0"
type input "68812.8"
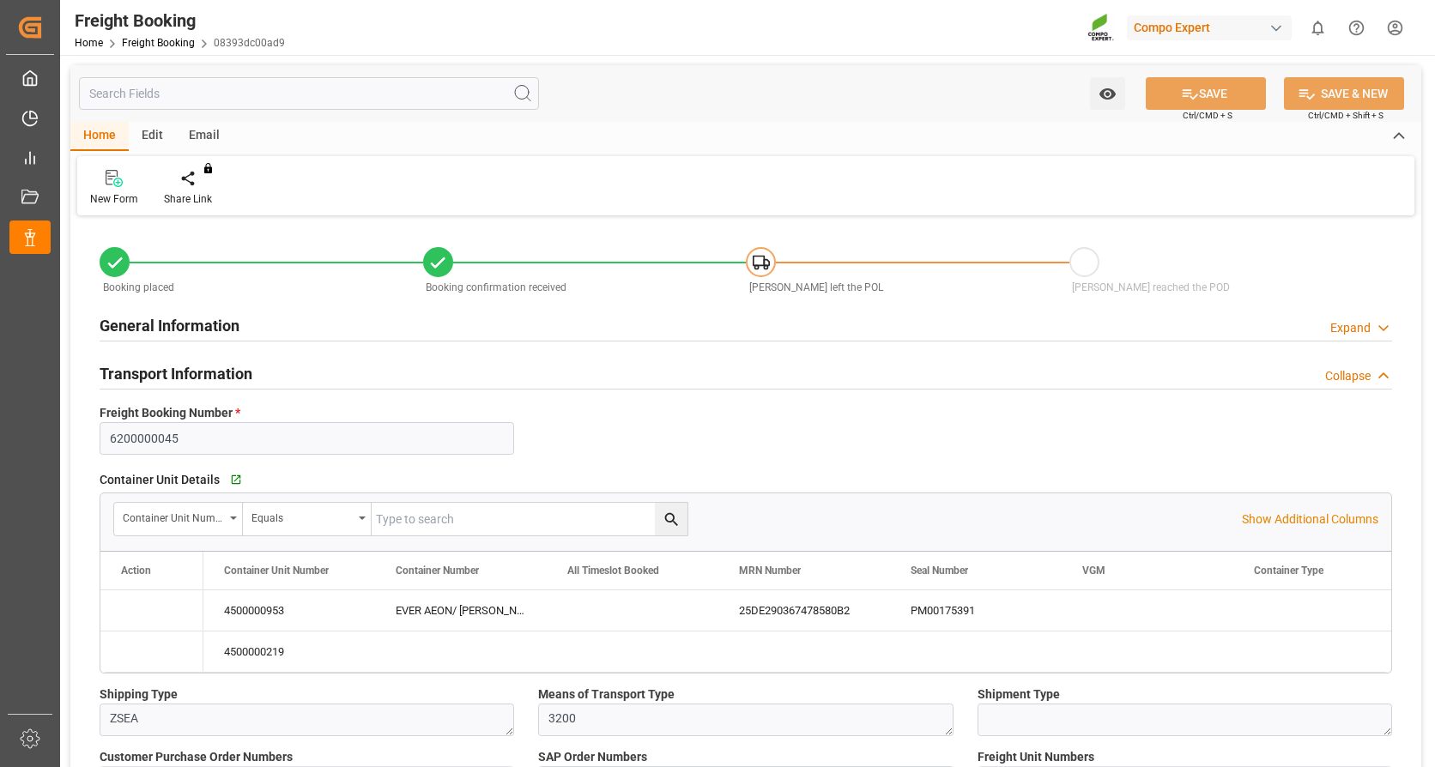
type input "[DATE] 01:00"
type input "[DATE] 20:00"
type input "[DATE] 00:01"
type input "[DATE] 12:00"
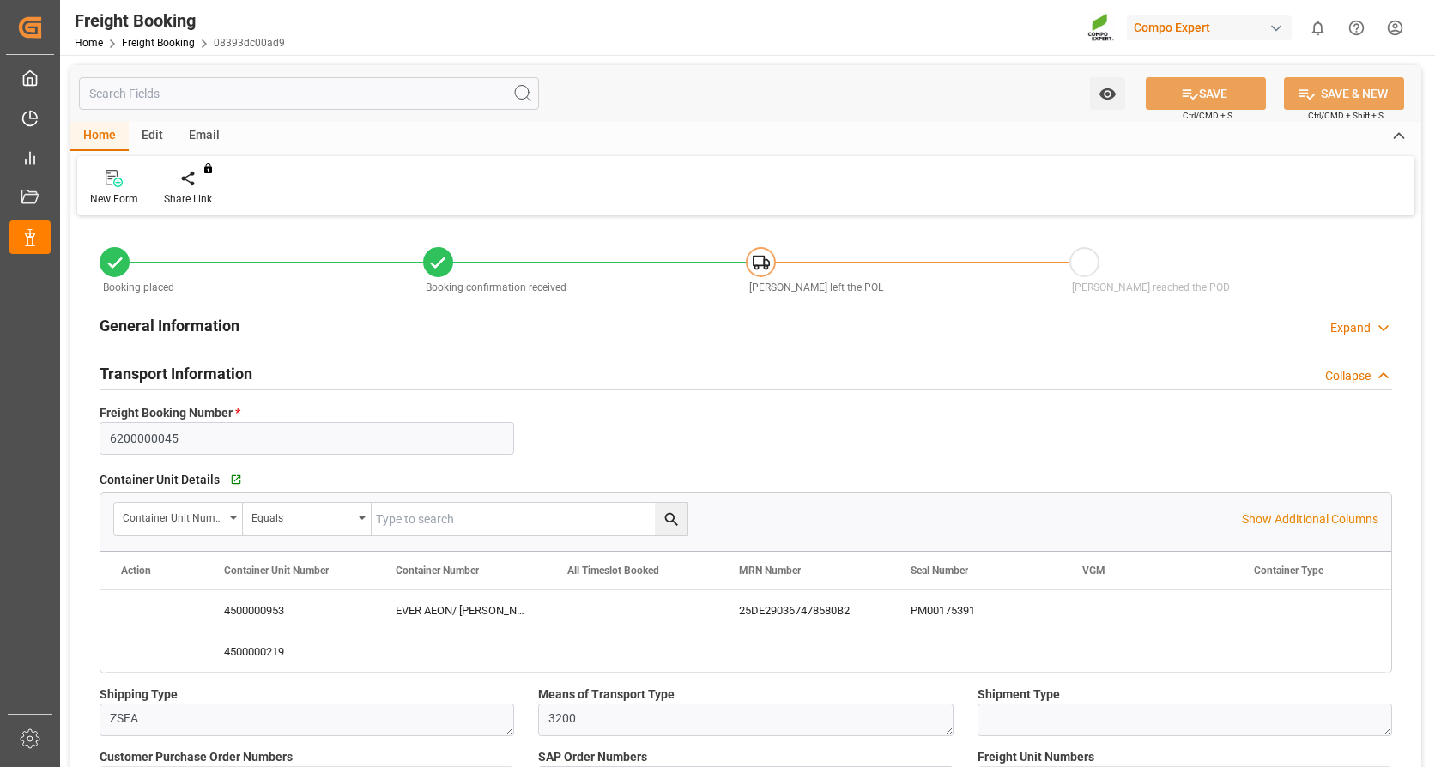
type input "[DATE] 13:53"
type input "[DATE] 12:13"
type input "[DATE] 15:57"
